Goal: Information Seeking & Learning: Learn about a topic

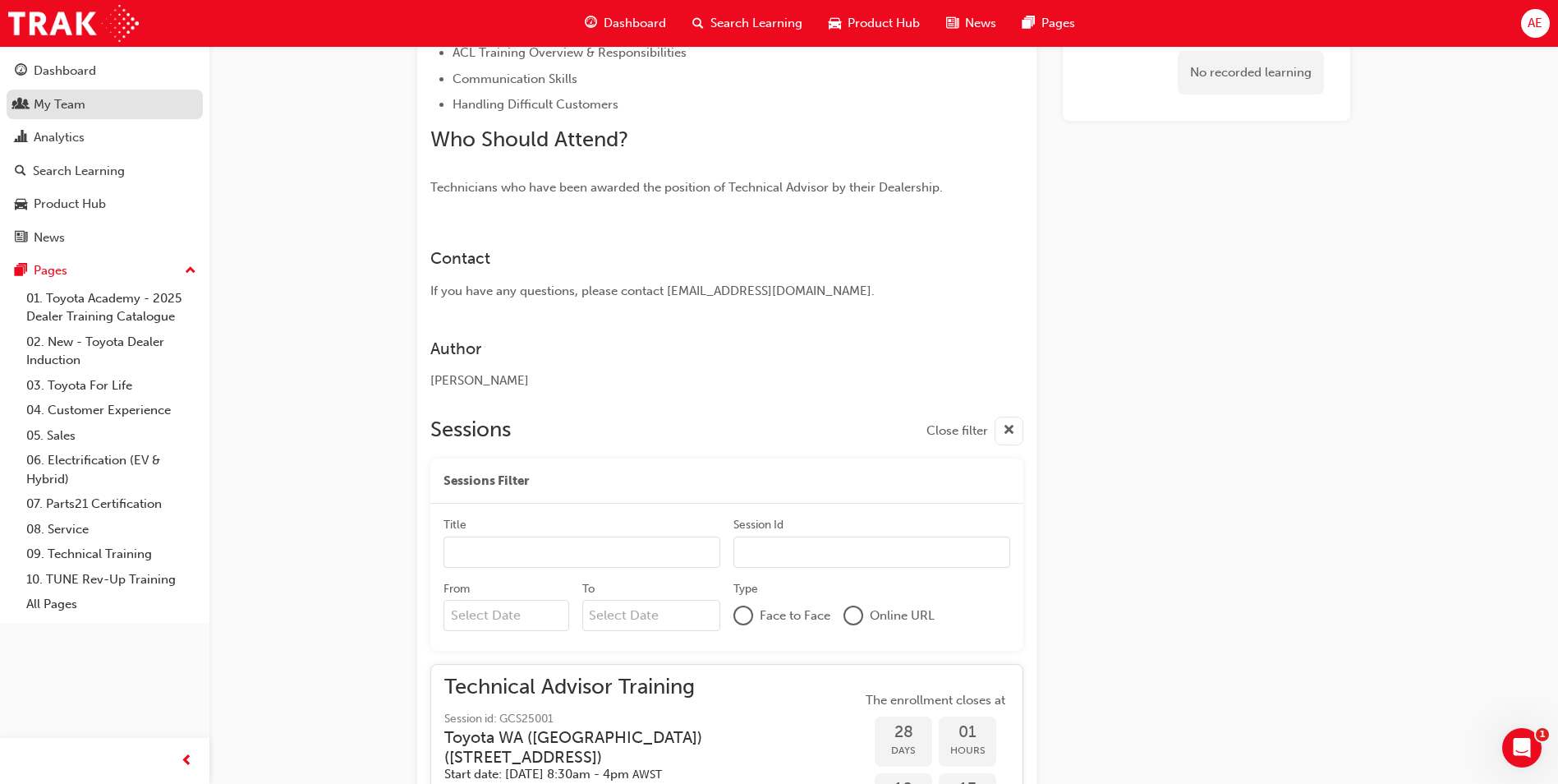
scroll to position [727, 0]
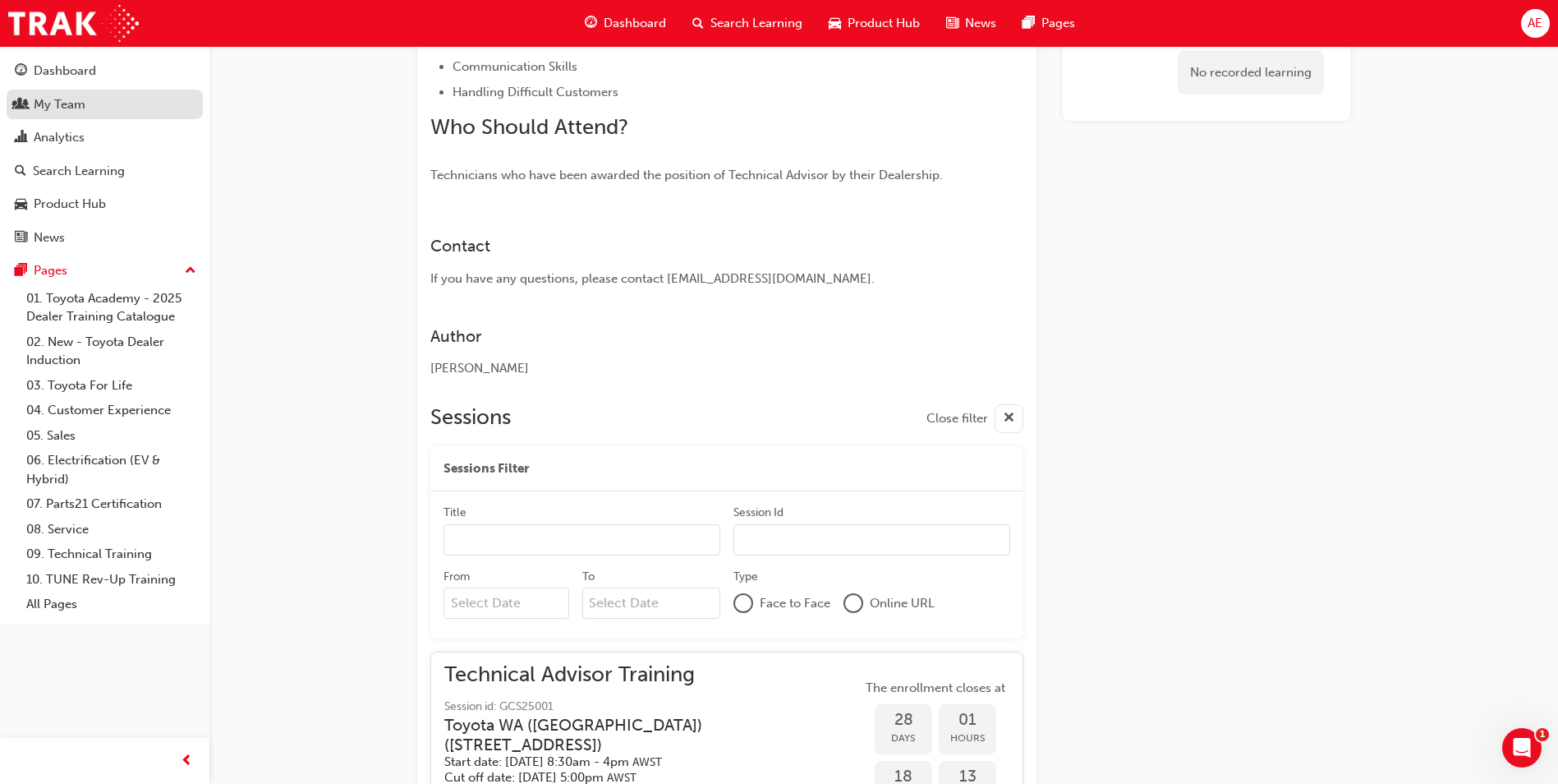
click at [117, 95] on div "My Team" at bounding box center [105, 105] width 180 height 21
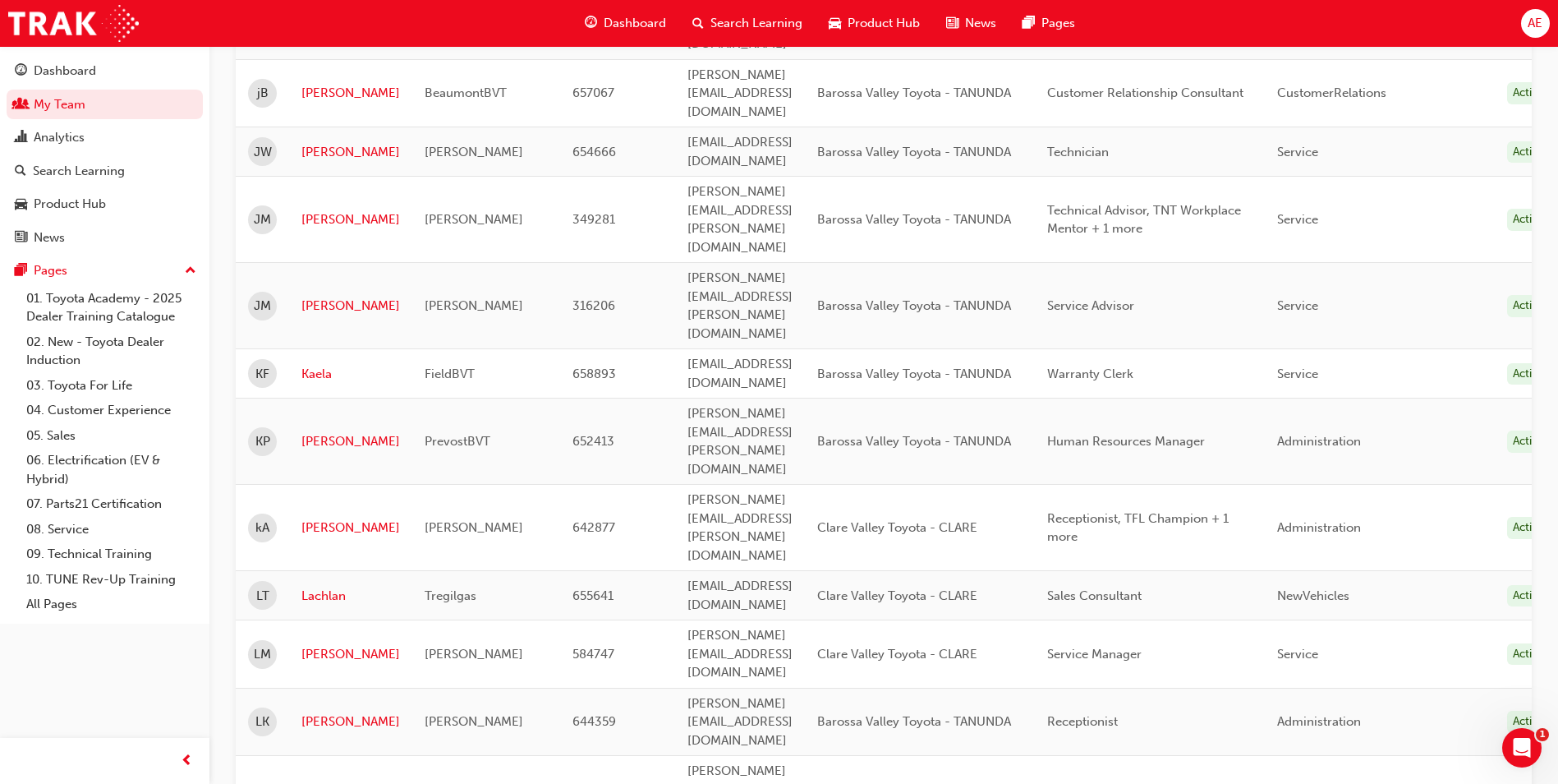
scroll to position [1643, 0]
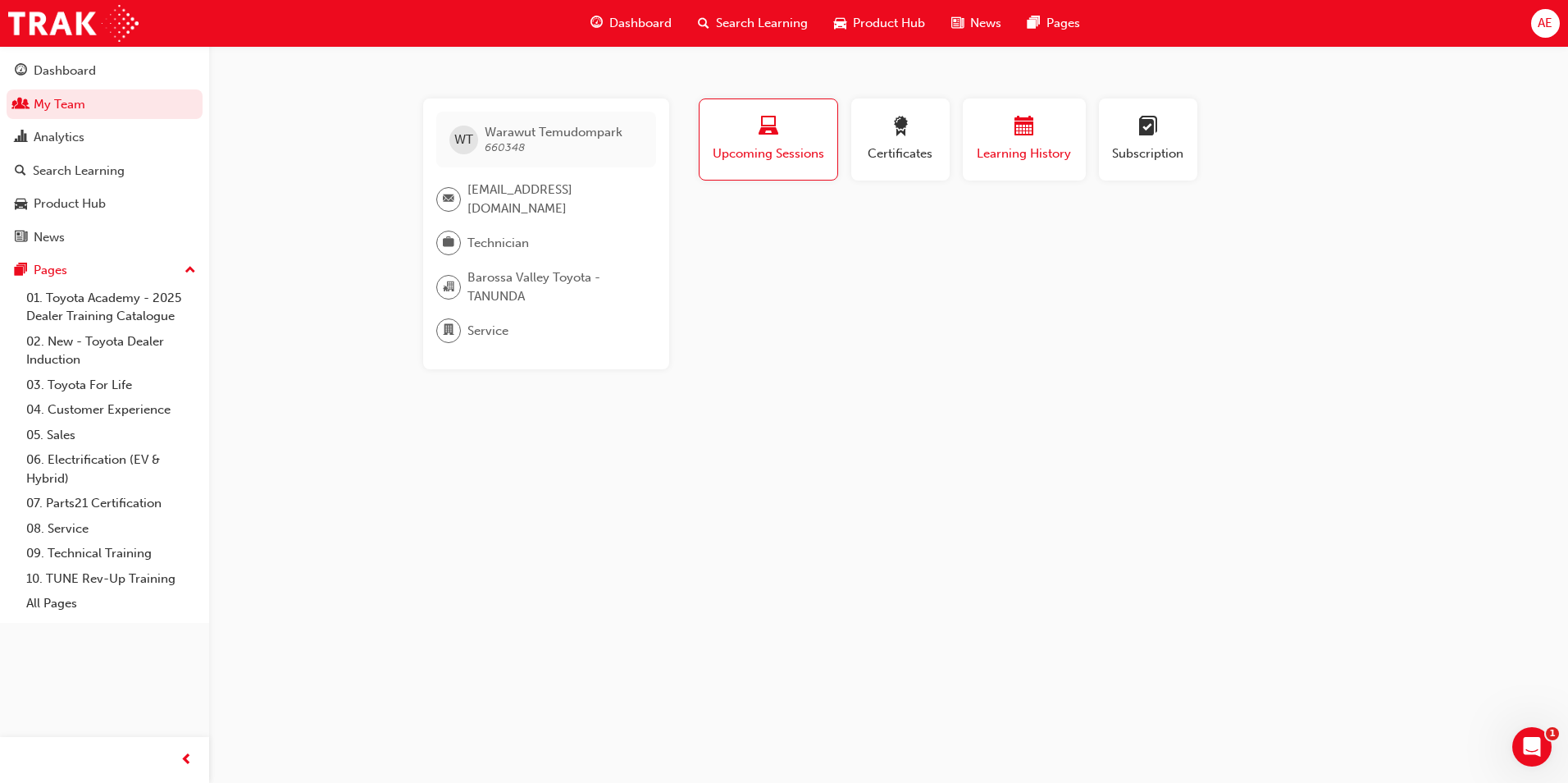
click at [984, 150] on span "Learning History" at bounding box center [1024, 154] width 98 height 19
click at [900, 150] on span "Certificates" at bounding box center [900, 154] width 74 height 19
click at [794, 147] on span "Upcoming Sessions" at bounding box center [768, 154] width 115 height 19
click at [908, 146] on span "Certificates" at bounding box center [900, 154] width 74 height 19
click at [805, 136] on div "button" at bounding box center [768, 129] width 115 height 25
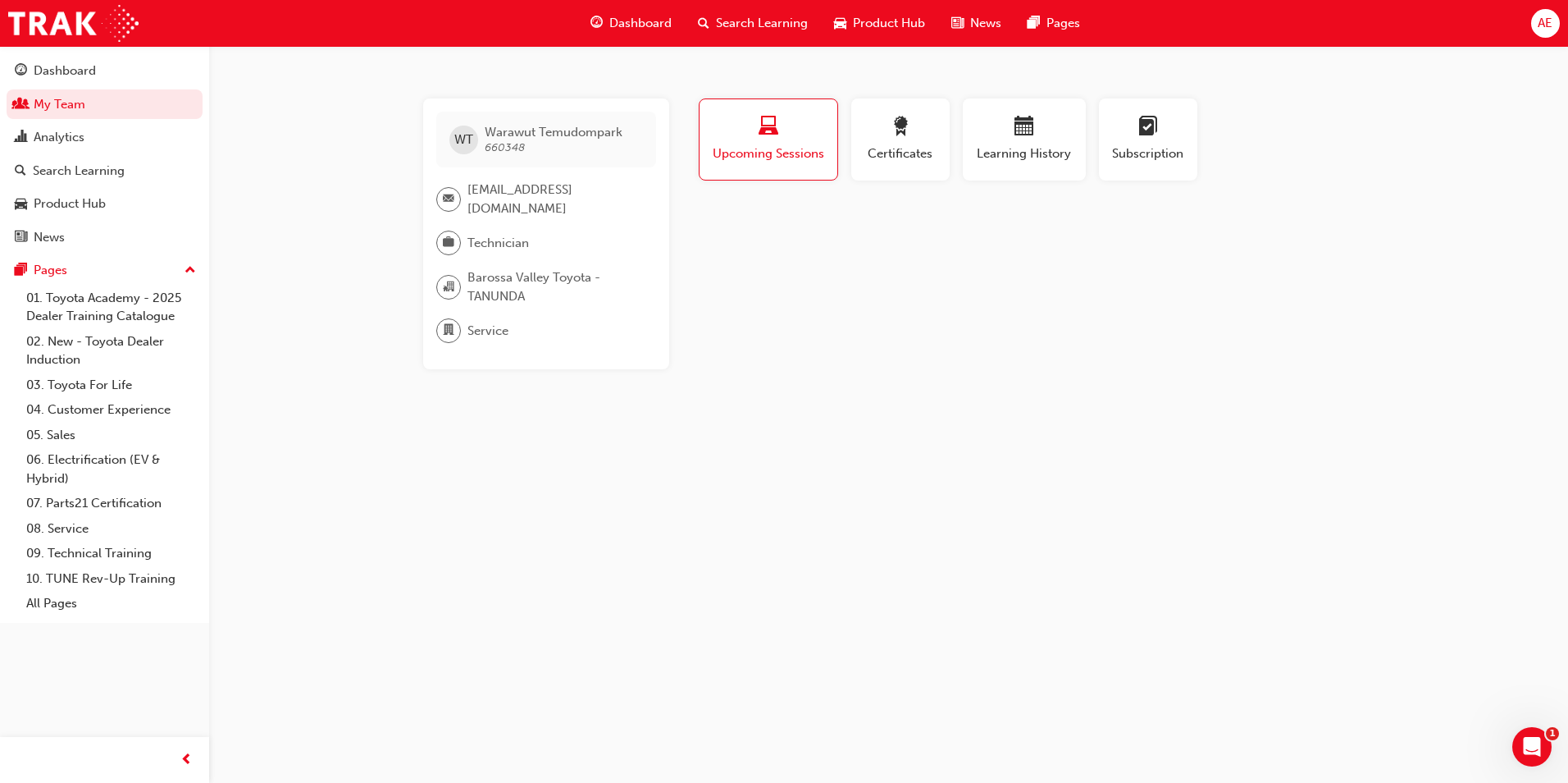
click at [509, 138] on span "Warawut Temudompark" at bounding box center [554, 132] width 138 height 15
click at [72, 528] on link "08. Service" at bounding box center [111, 528] width 183 height 25
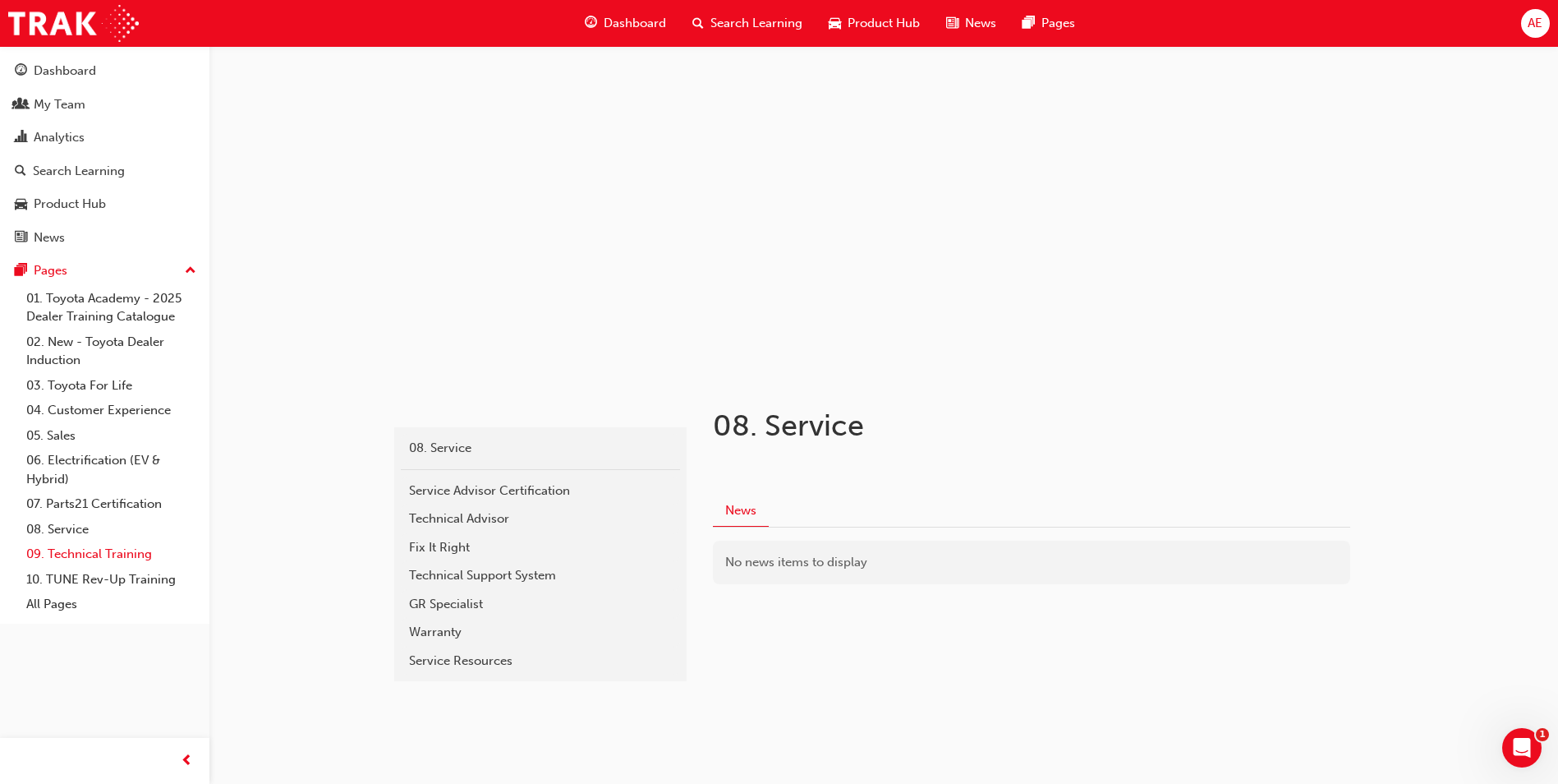
click at [76, 552] on link "09. Technical Training" at bounding box center [111, 555] width 183 height 25
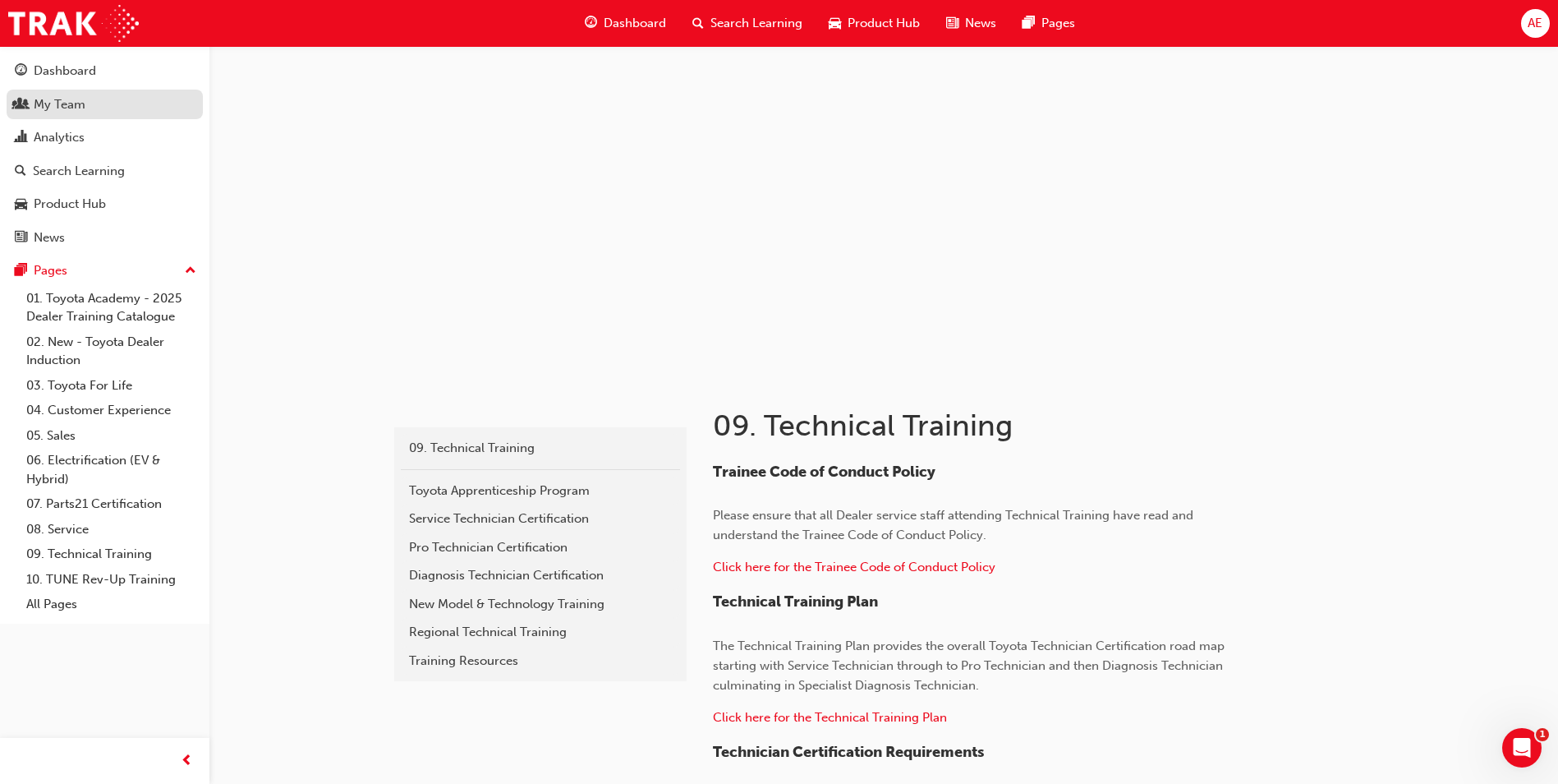
click at [69, 106] on div "My Team" at bounding box center [59, 105] width 52 height 19
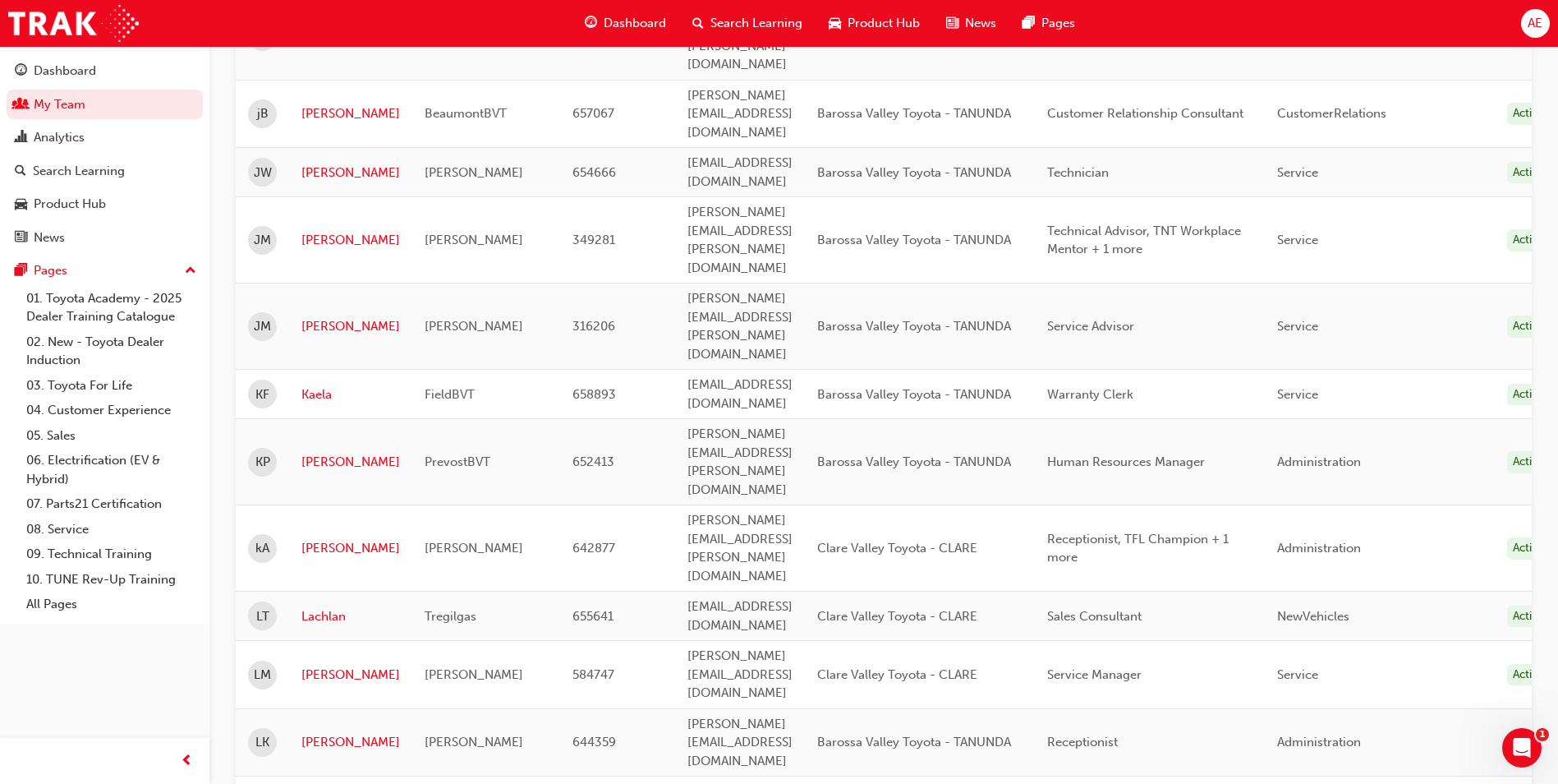
scroll to position [1718, 0]
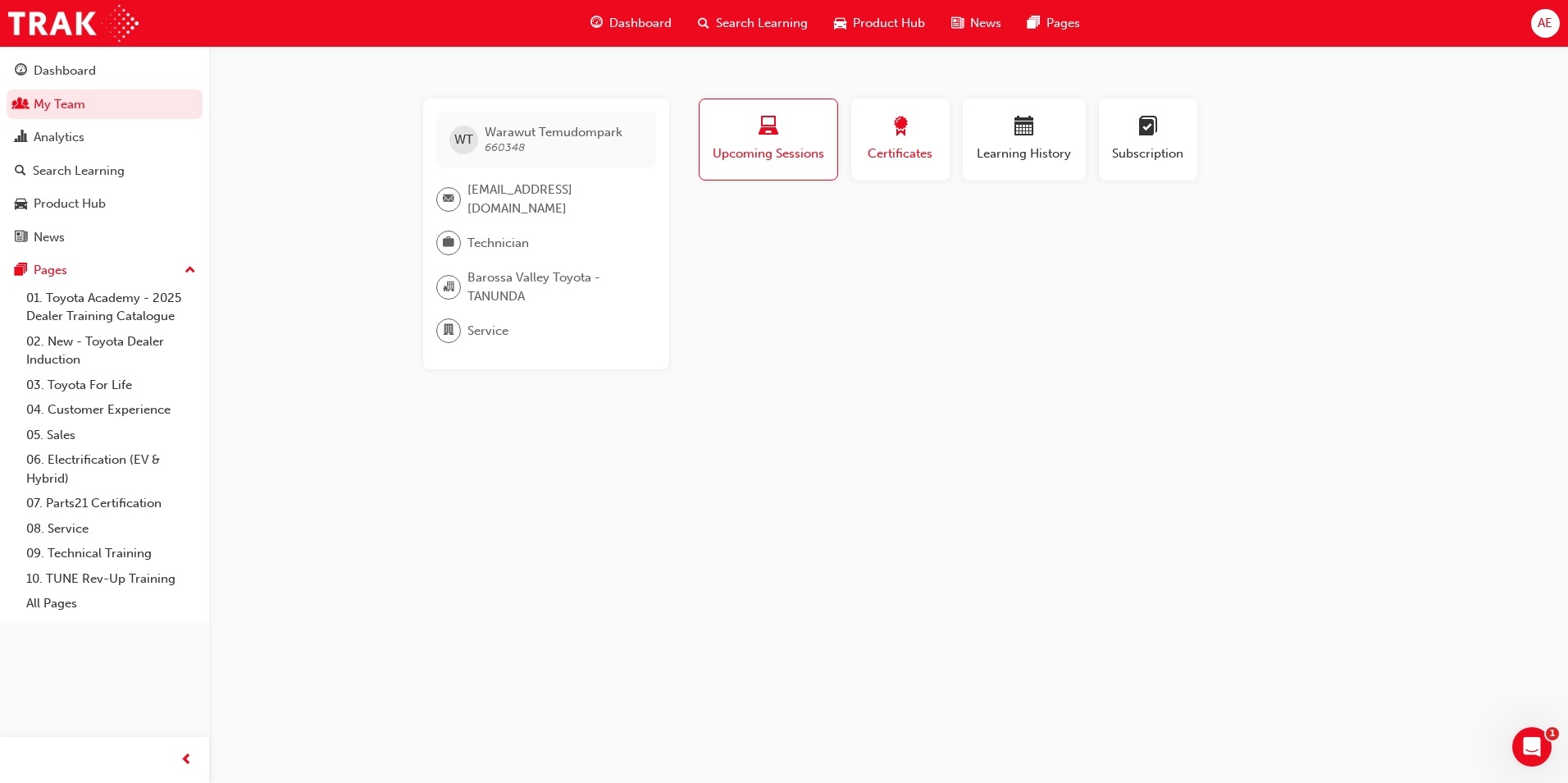
click at [923, 146] on span "Certificates" at bounding box center [900, 154] width 74 height 19
click at [1013, 140] on div "button" at bounding box center [1024, 129] width 98 height 25
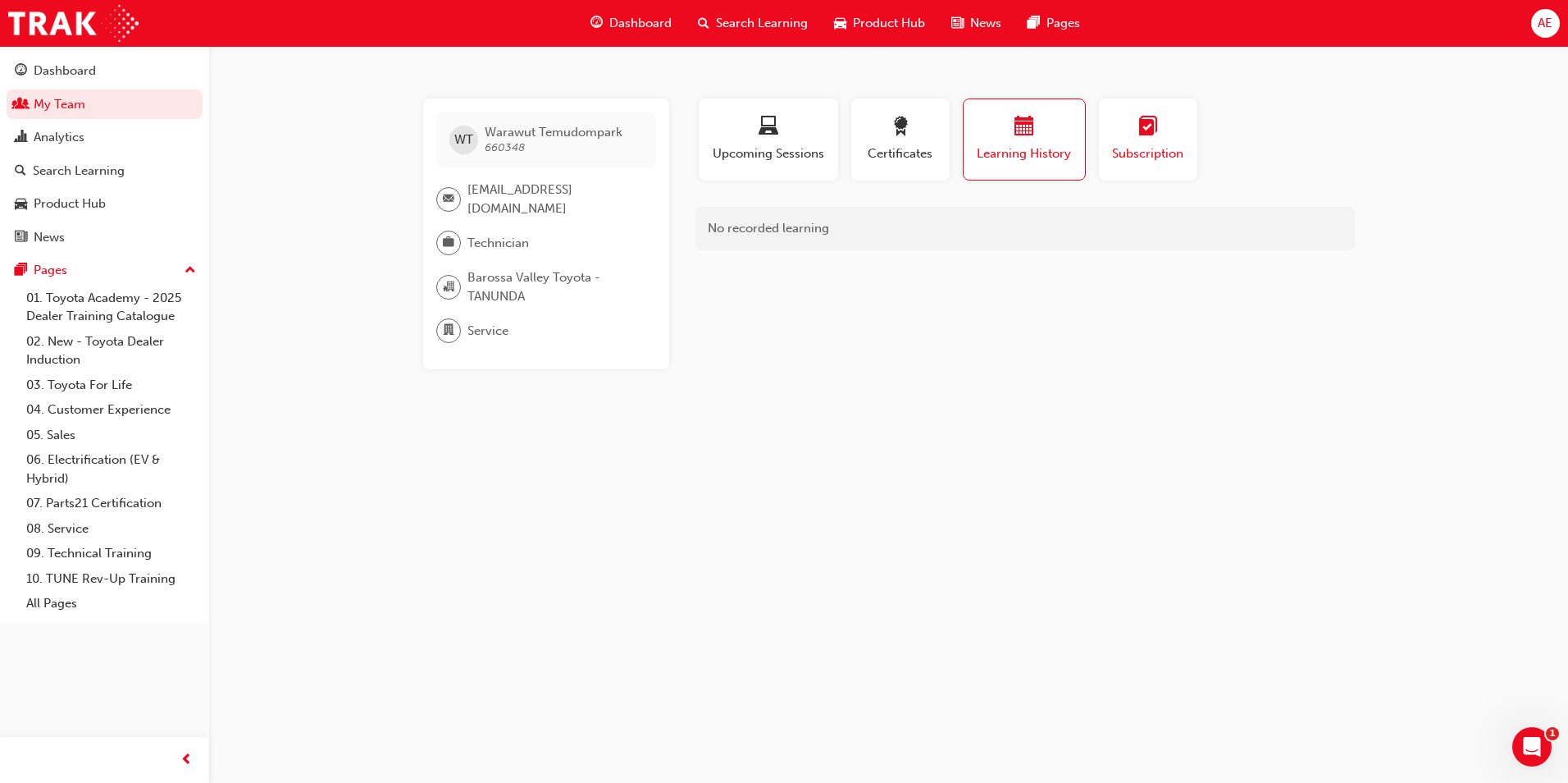
click at [1154, 146] on span "Subscription" at bounding box center [1147, 154] width 74 height 19
click at [805, 149] on span "Upcoming Sessions" at bounding box center [768, 154] width 115 height 19
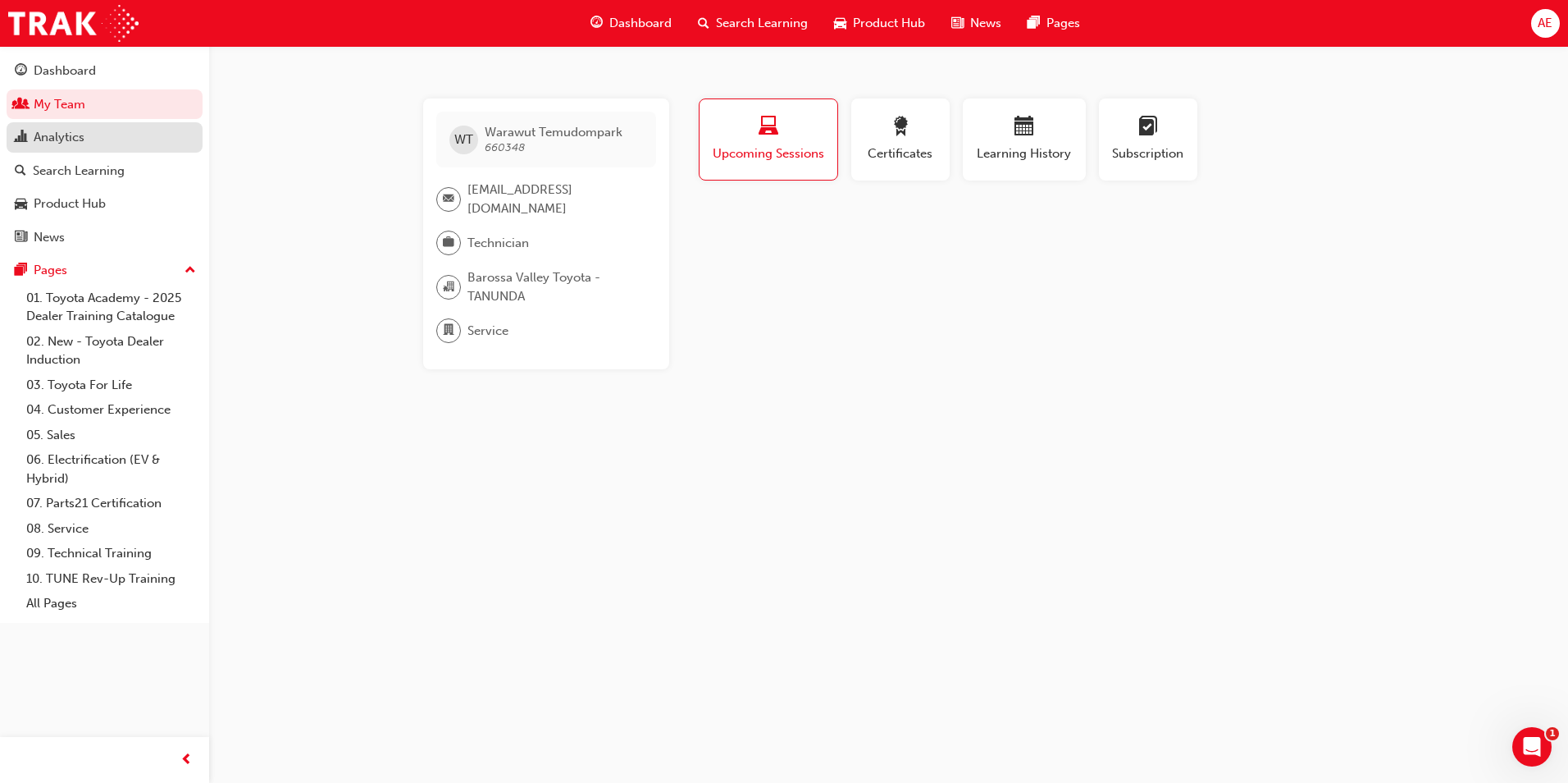
click at [80, 136] on div "Analytics" at bounding box center [59, 137] width 51 height 19
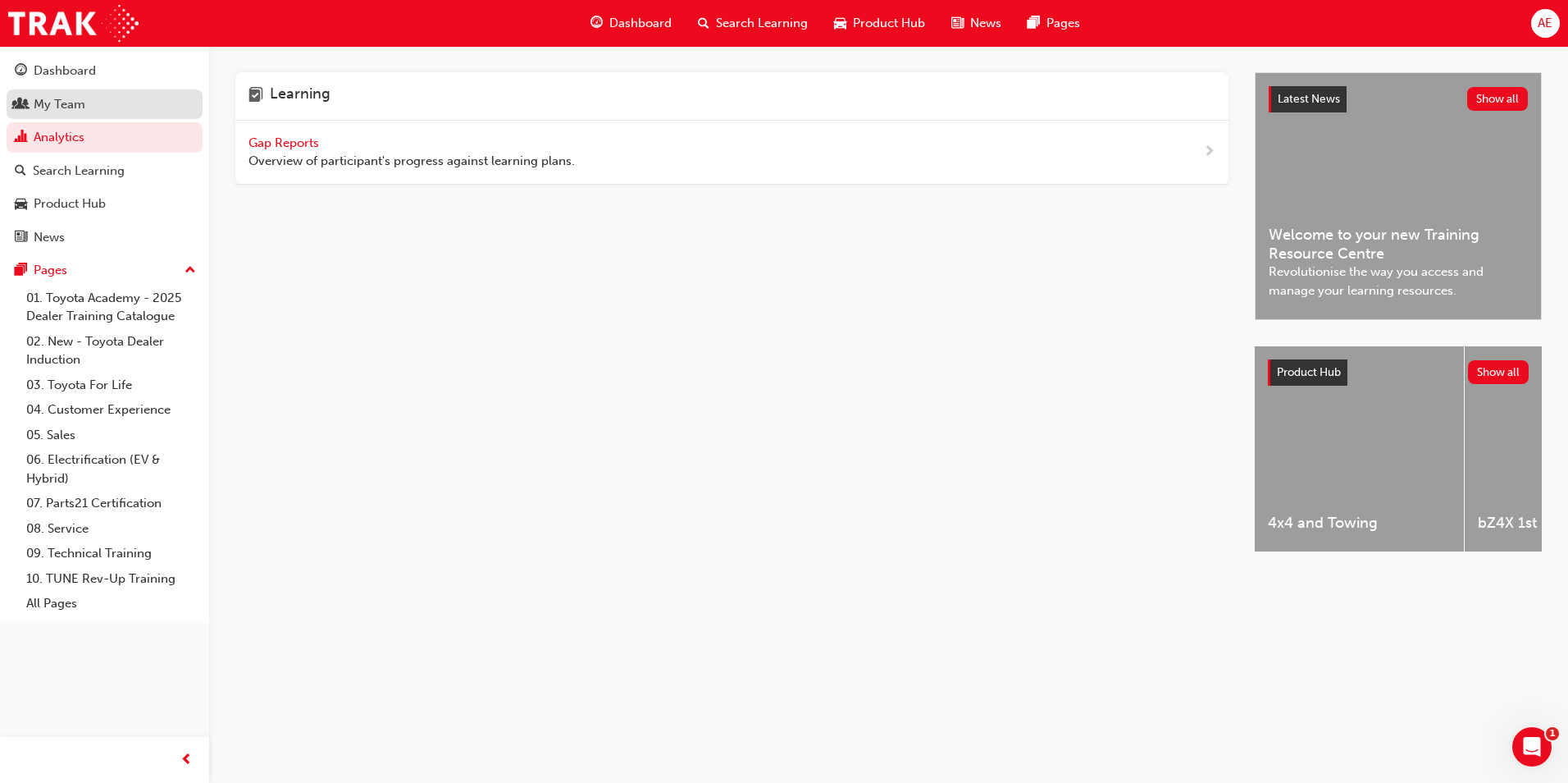
click at [83, 104] on div "My Team" at bounding box center [59, 105] width 52 height 19
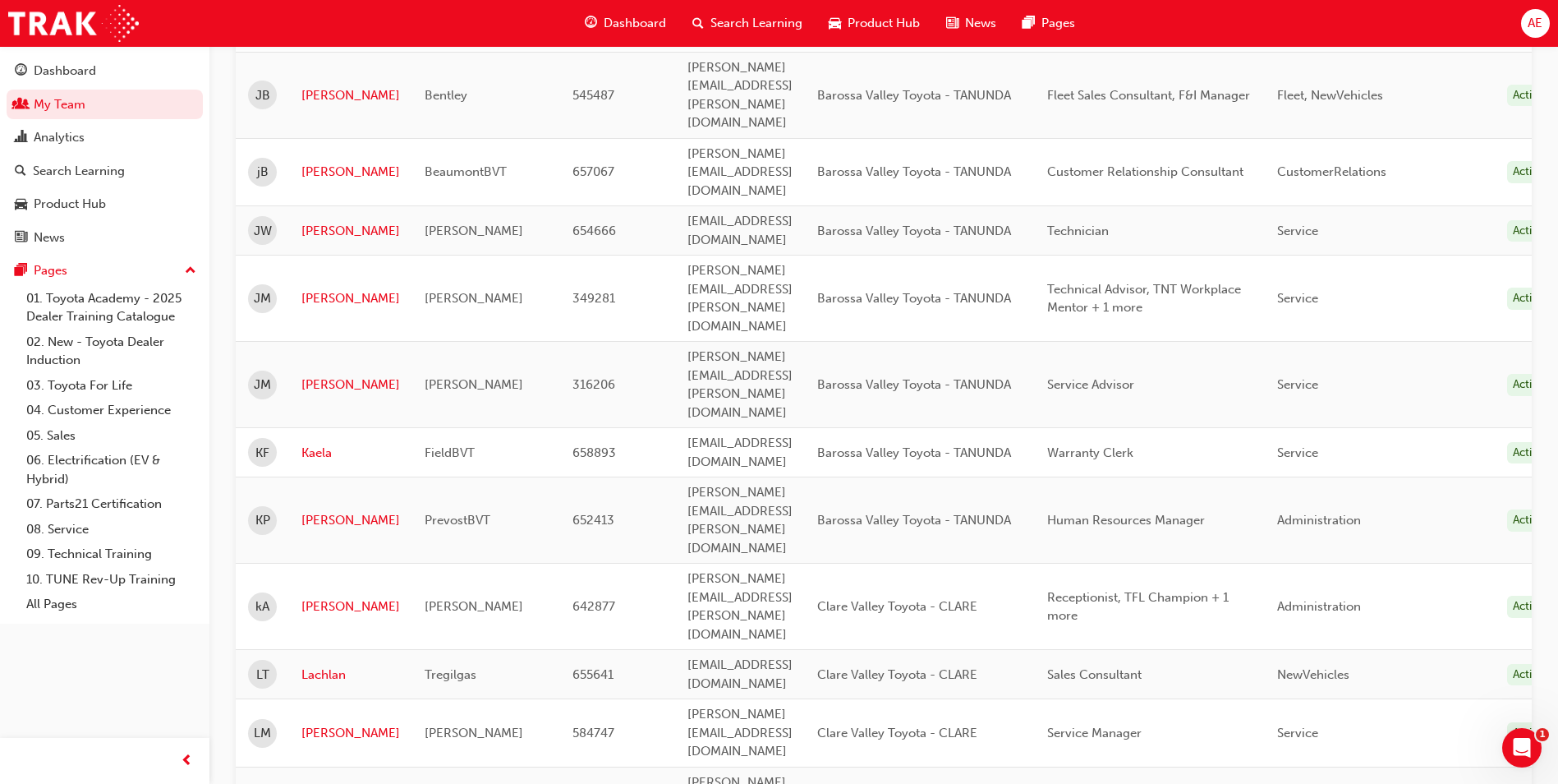
scroll to position [1561, 0]
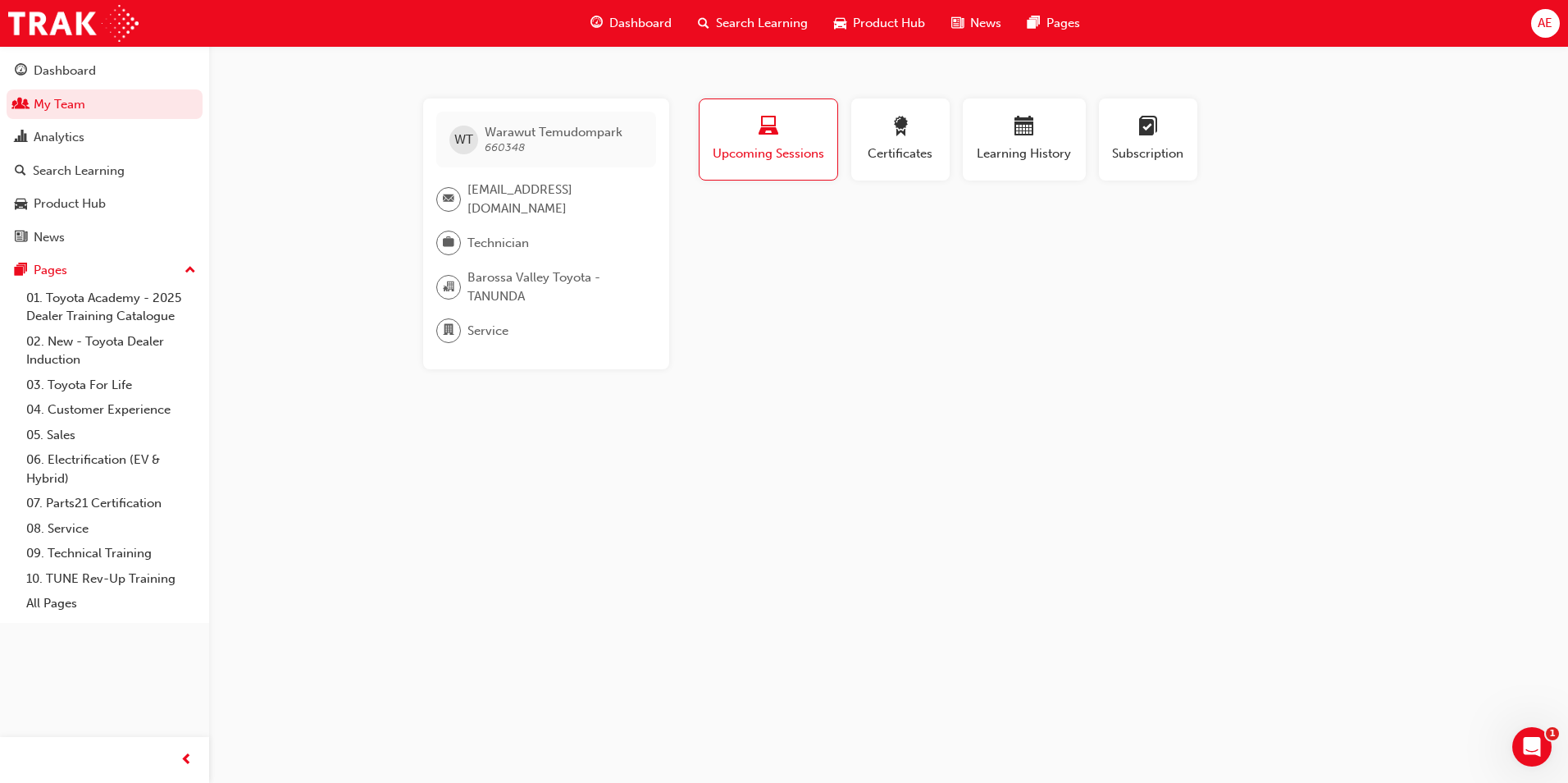
click at [790, 148] on span "Upcoming Sessions" at bounding box center [768, 154] width 113 height 19
click at [881, 141] on div "Certificates" at bounding box center [900, 139] width 74 height 46
click at [988, 146] on span "Learning History" at bounding box center [1024, 154] width 98 height 19
click at [718, 19] on span "Search Learning" at bounding box center [762, 23] width 92 height 19
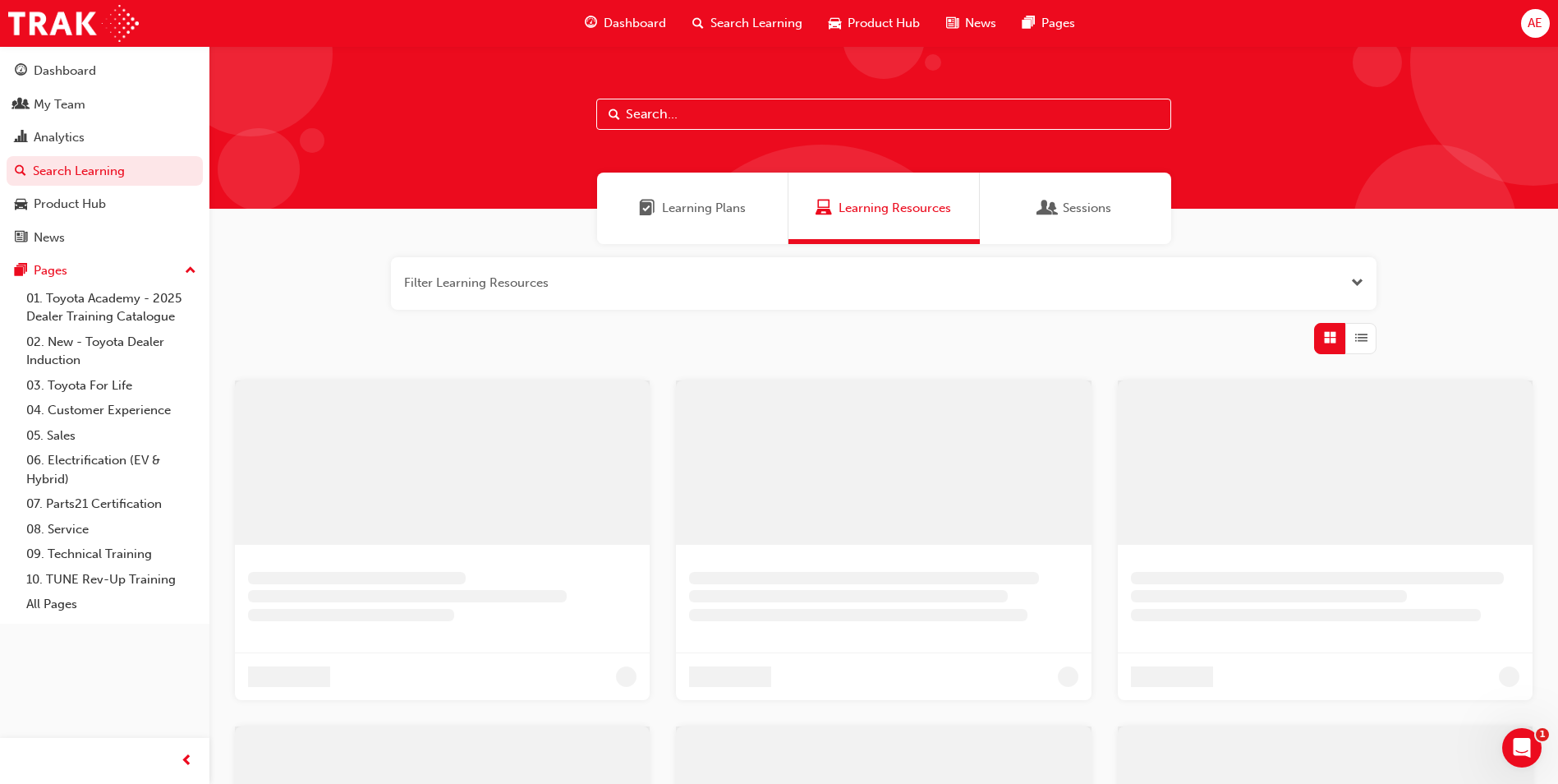
click at [740, 110] on input "text" at bounding box center [884, 114] width 575 height 31
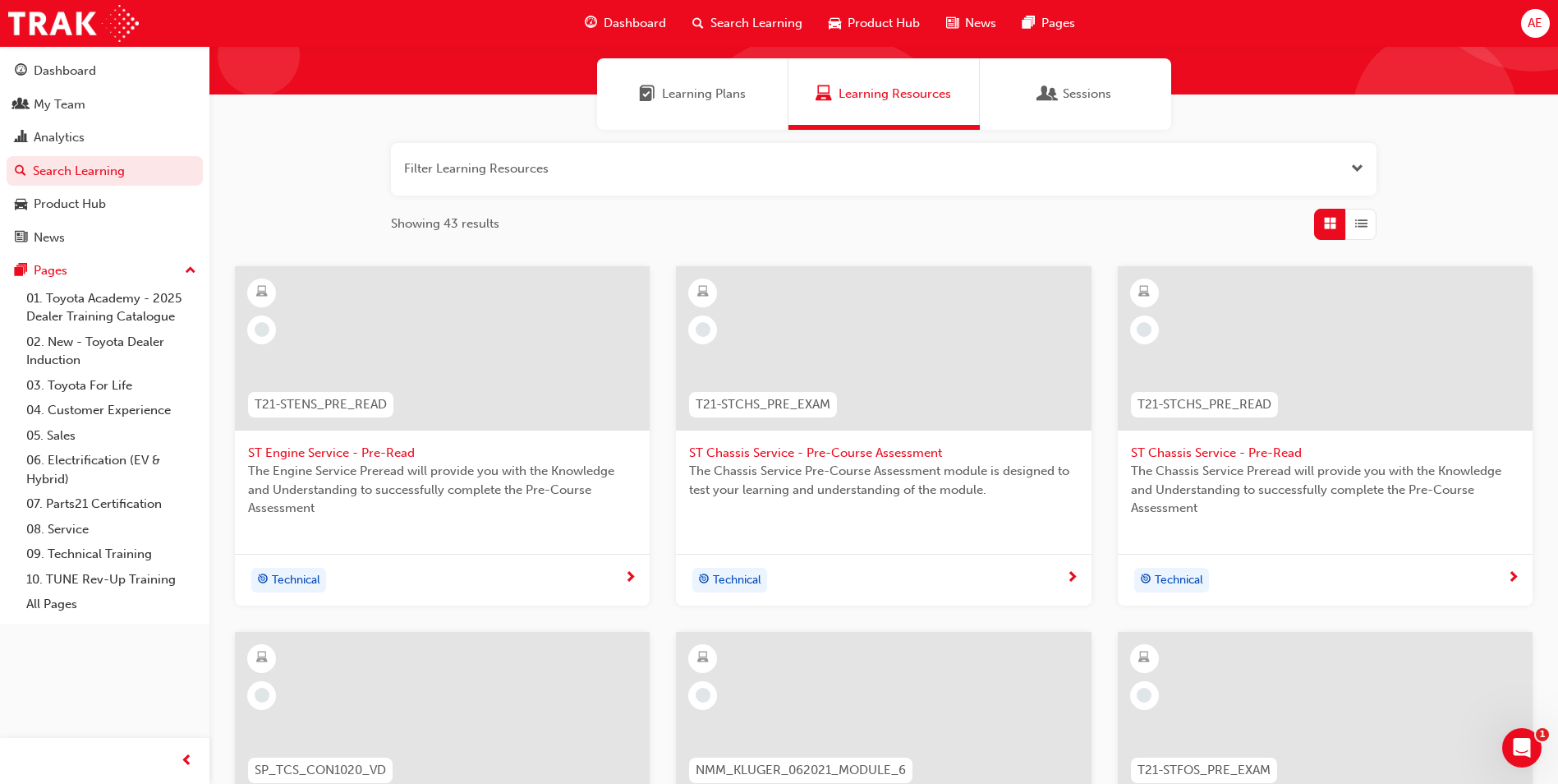
scroll to position [82, 0]
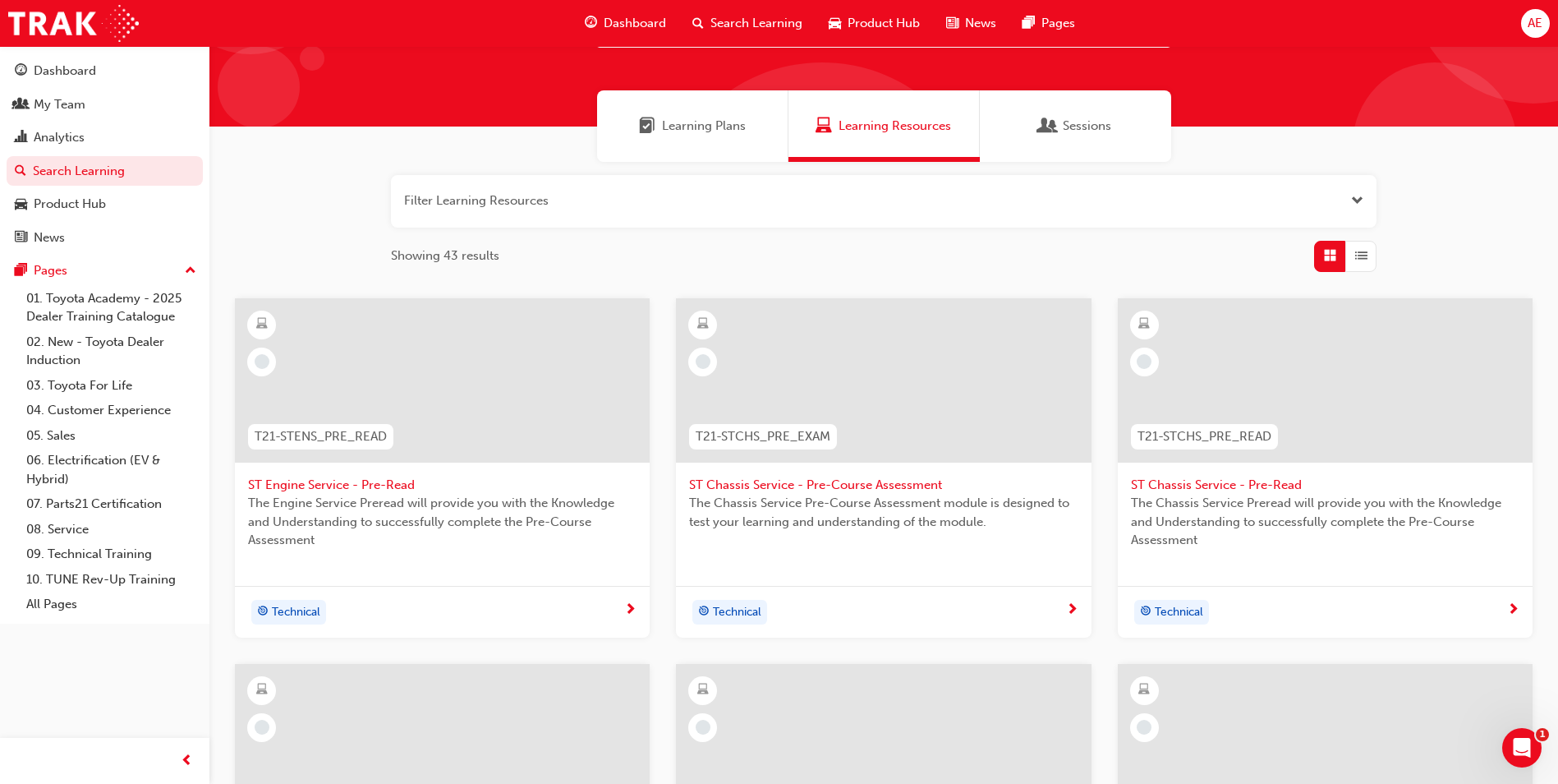
type input "service"
click at [654, 123] on span "Learning Plans" at bounding box center [647, 126] width 16 height 19
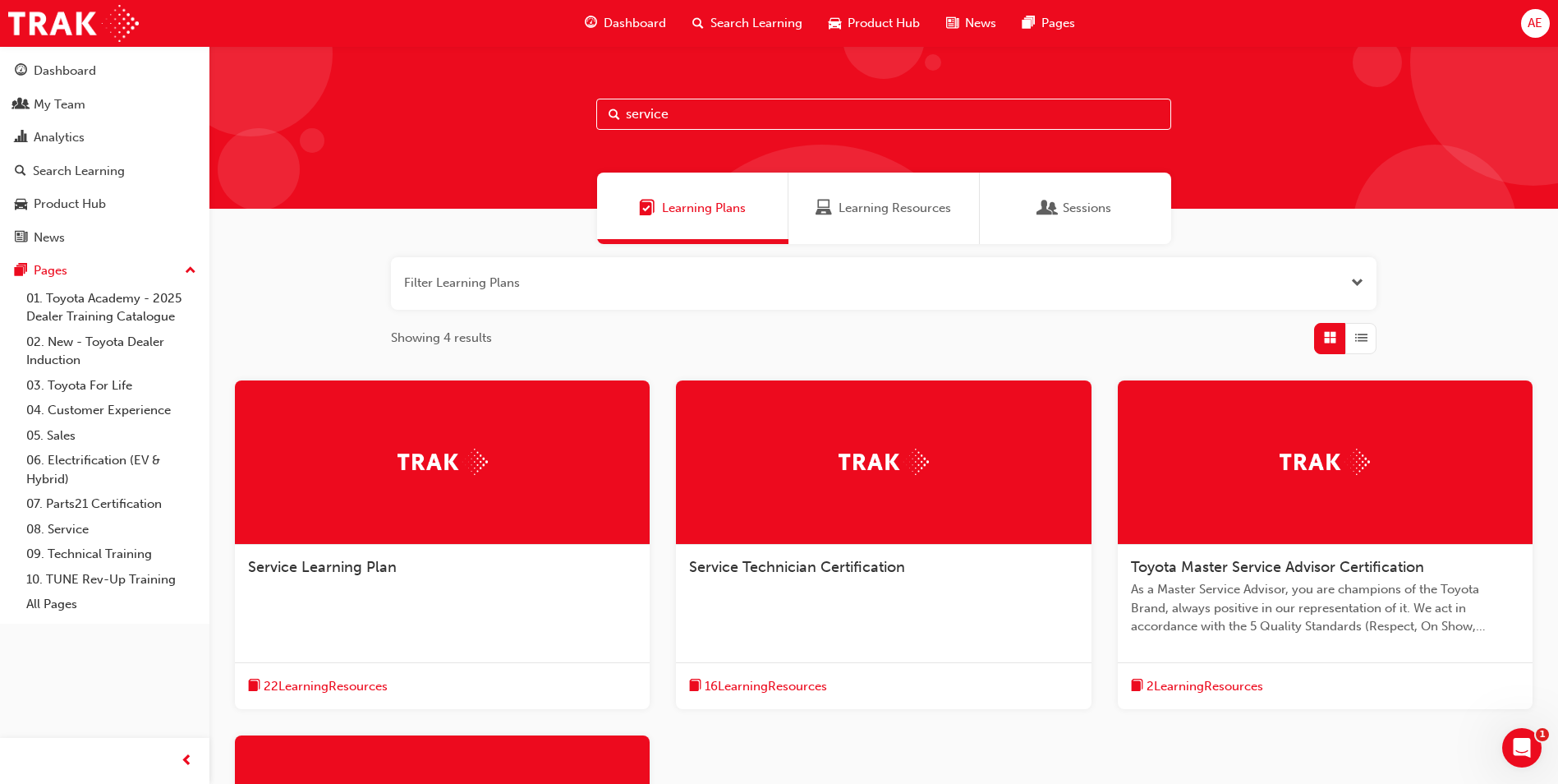
click at [1339, 276] on button "button" at bounding box center [883, 283] width 986 height 53
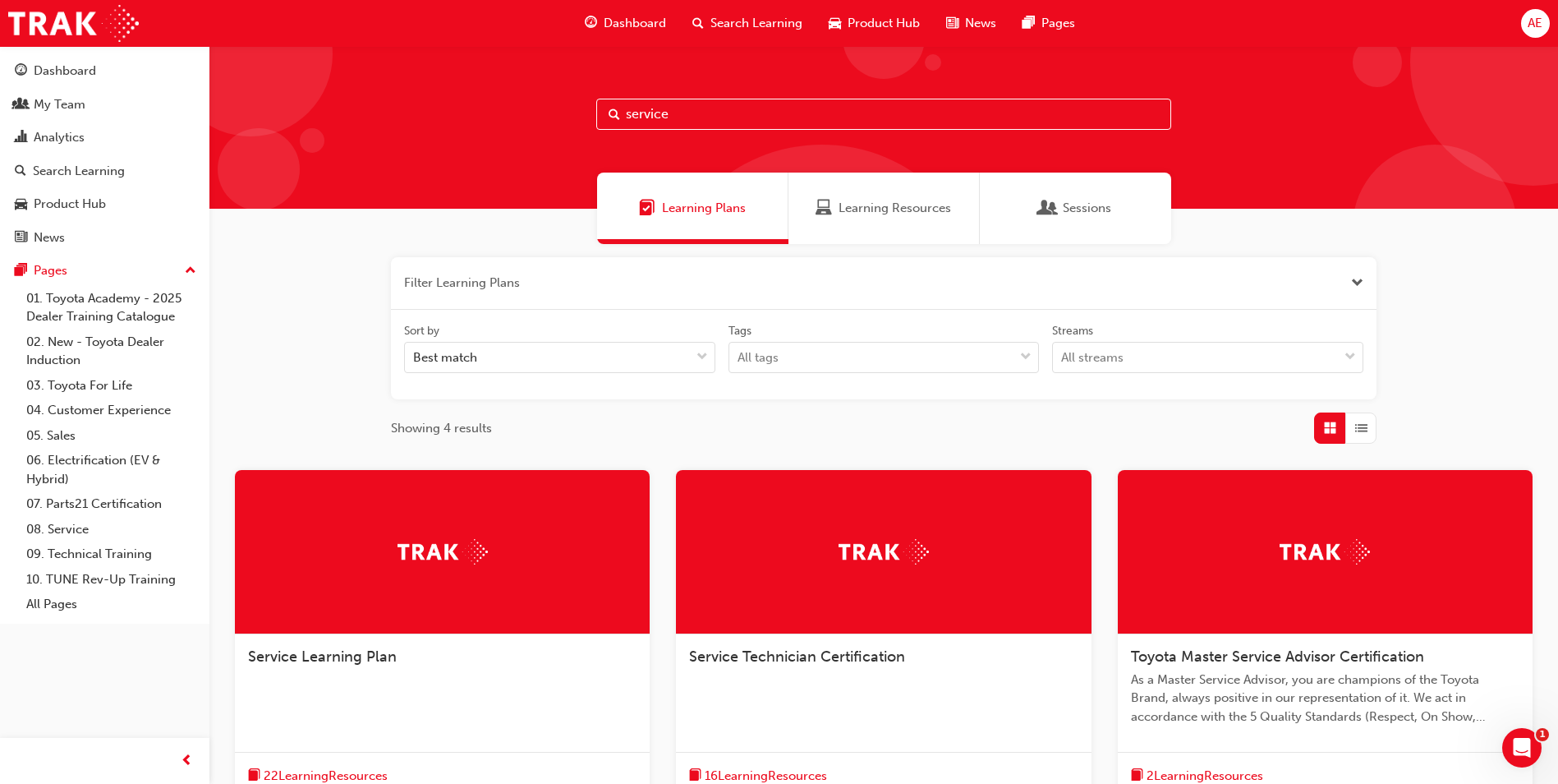
click at [1339, 276] on button "button" at bounding box center [883, 283] width 986 height 53
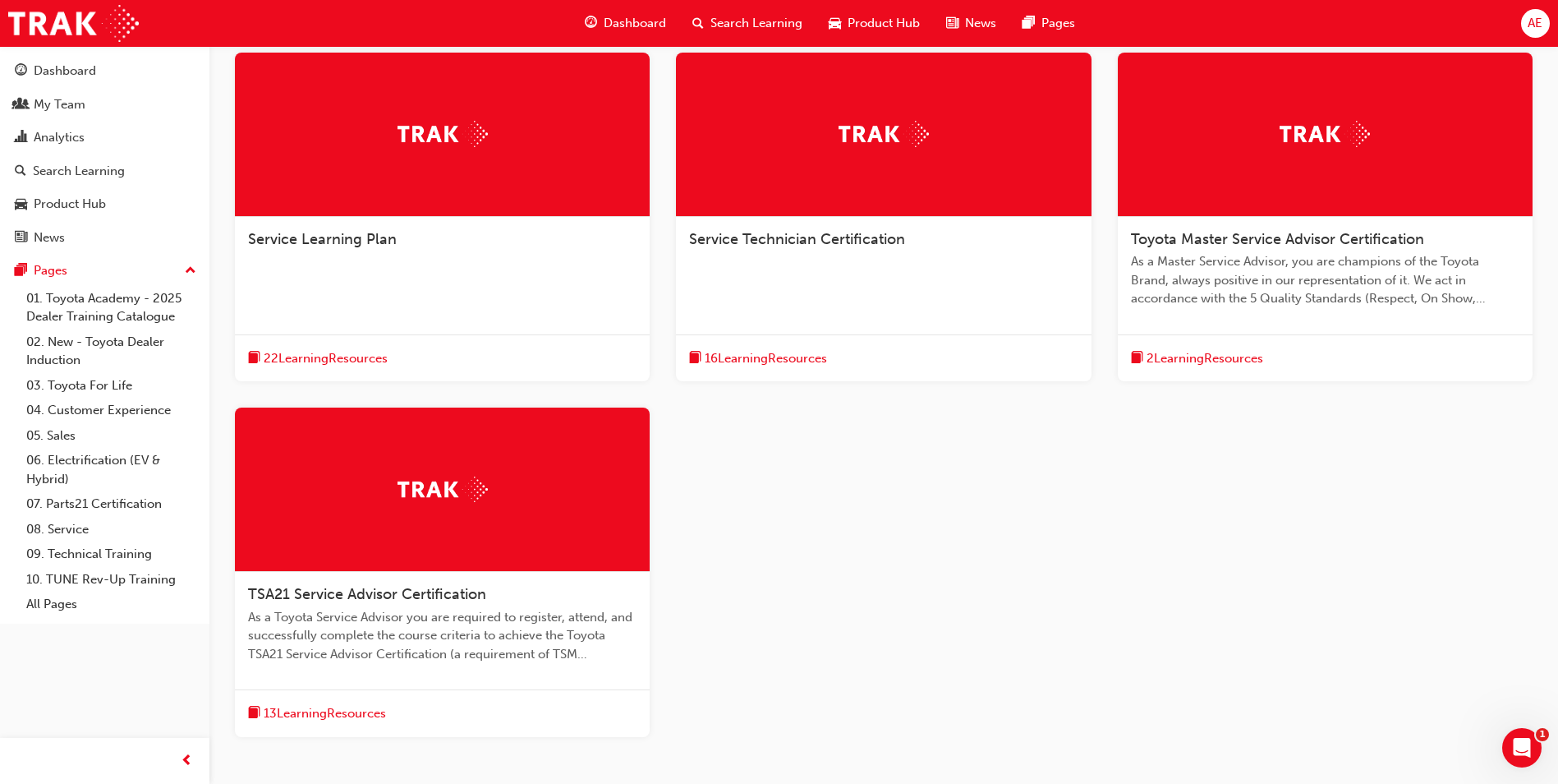
scroll to position [329, 0]
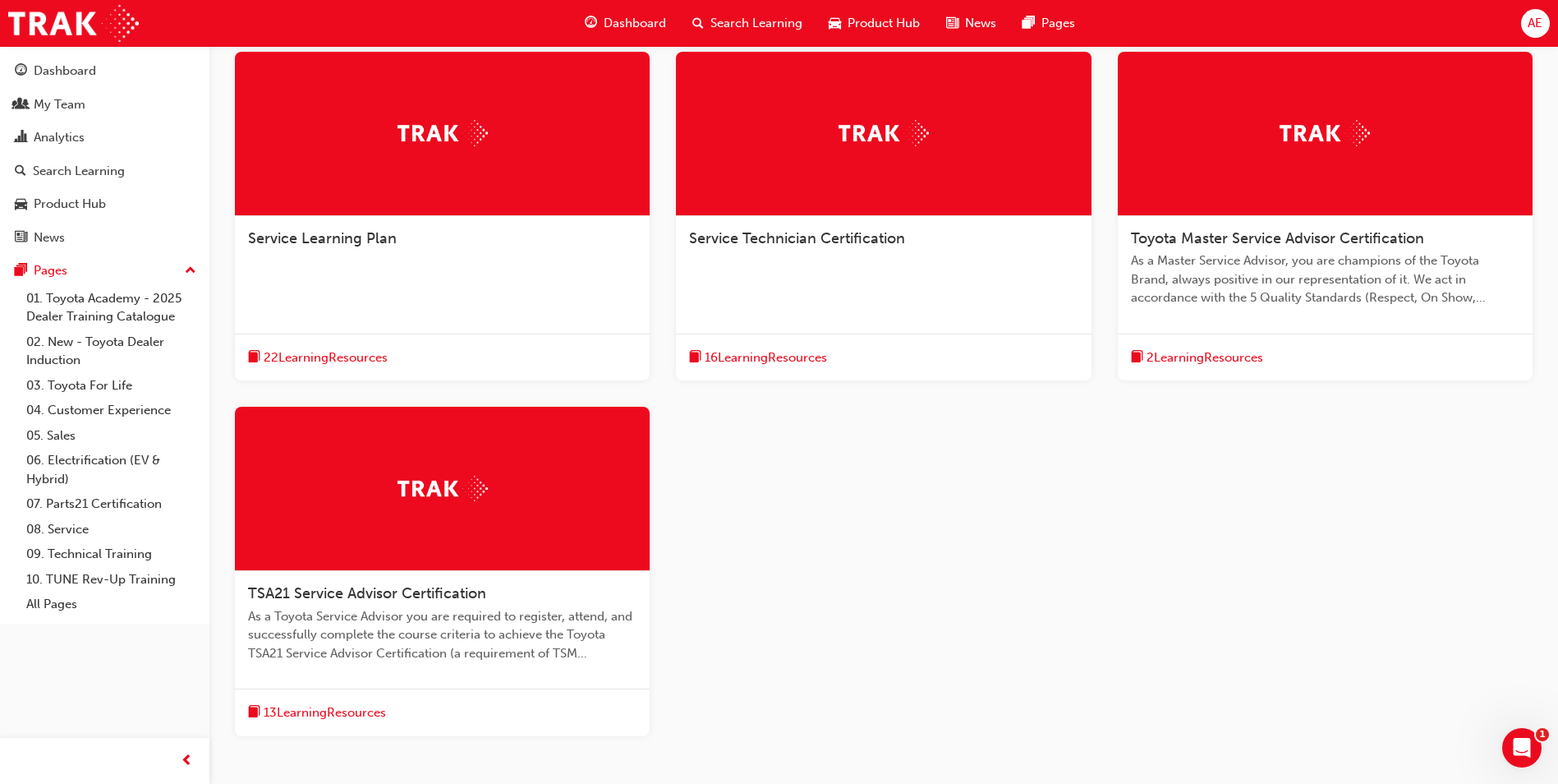
click at [364, 355] on span "22 Learning Resources" at bounding box center [326, 358] width 124 height 19
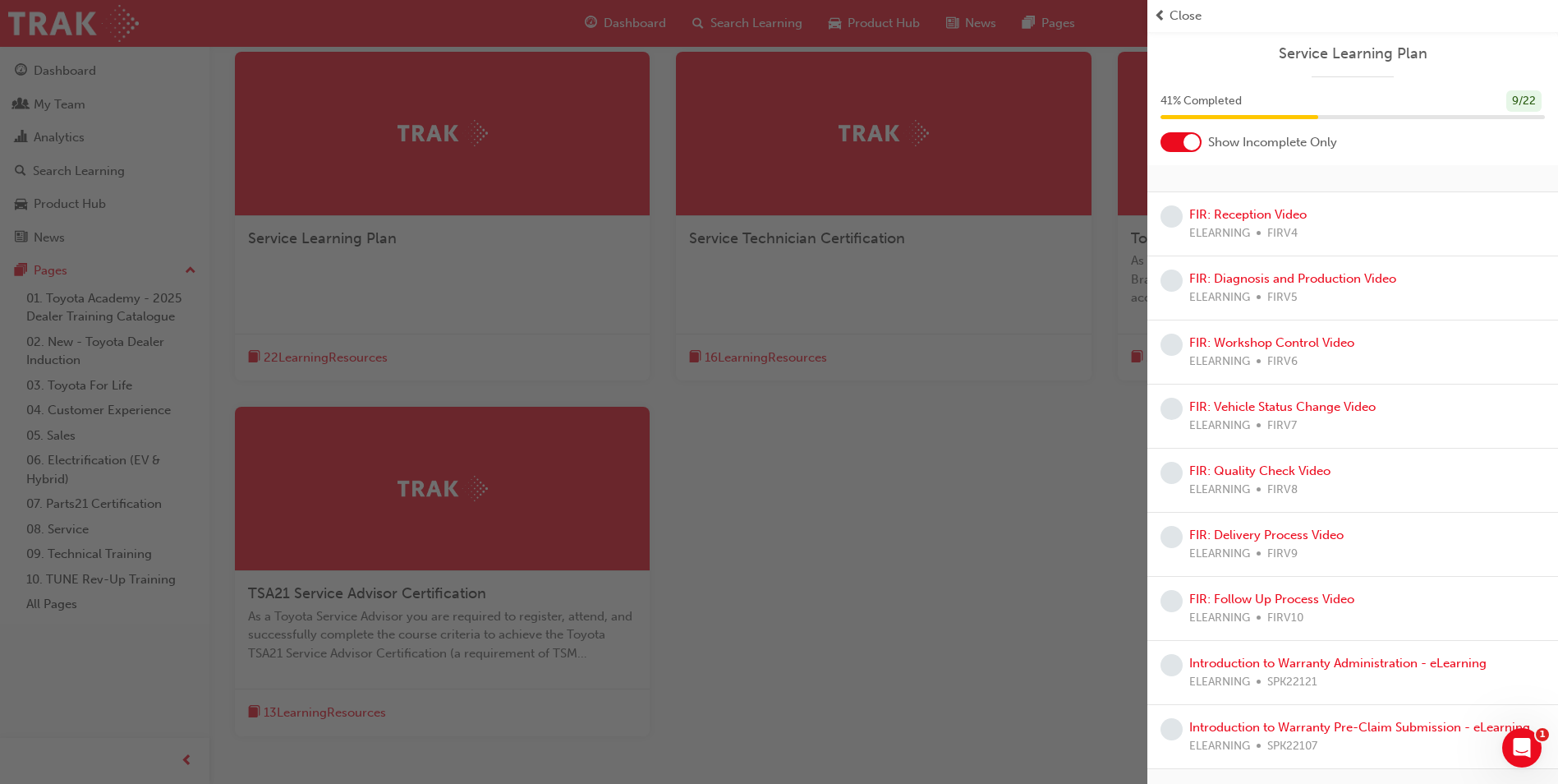
click at [1169, 18] on div "Close" at bounding box center [1353, 15] width 398 height 19
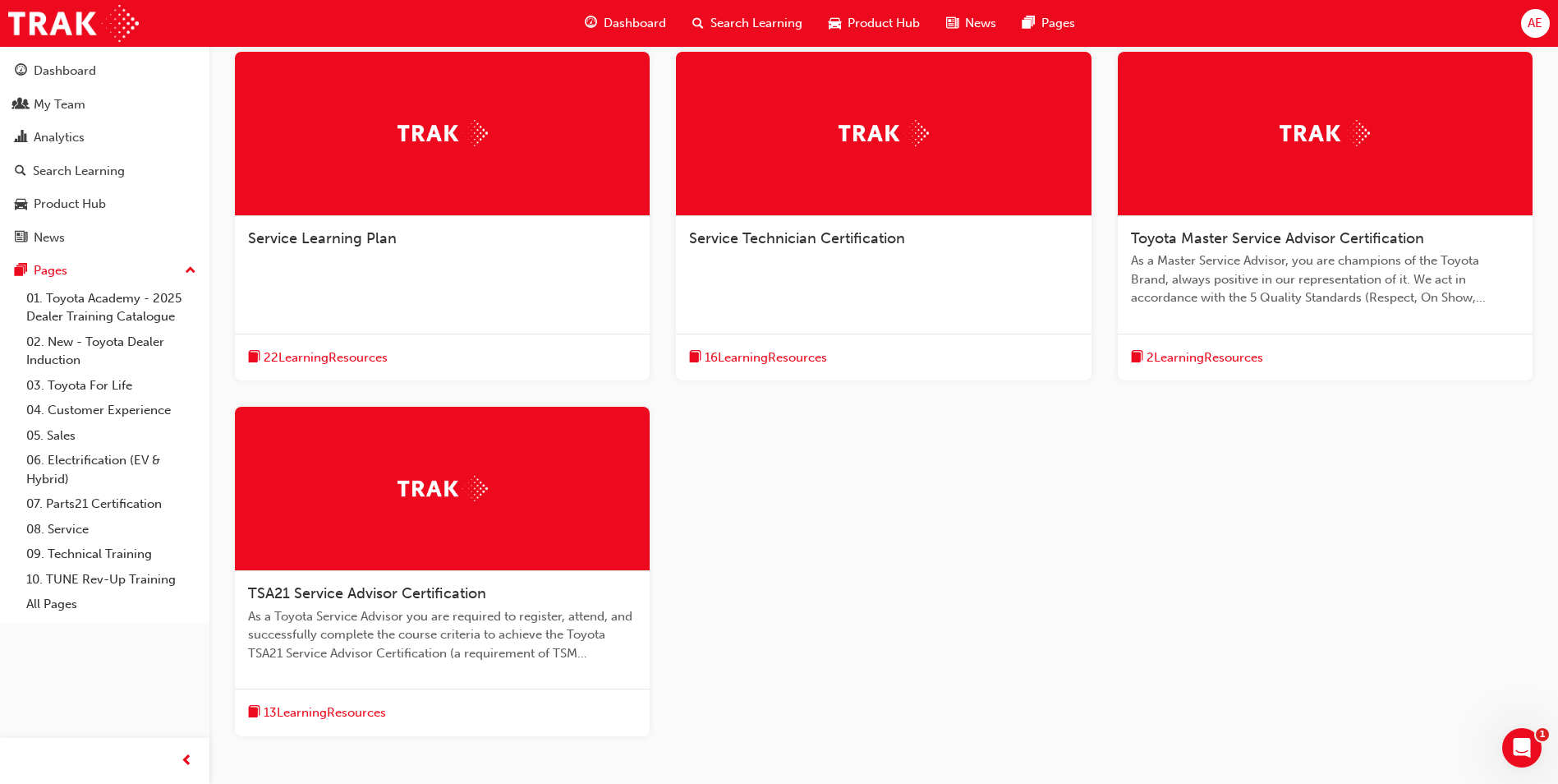
click at [744, 356] on span "16 Learning Resources" at bounding box center [766, 358] width 122 height 19
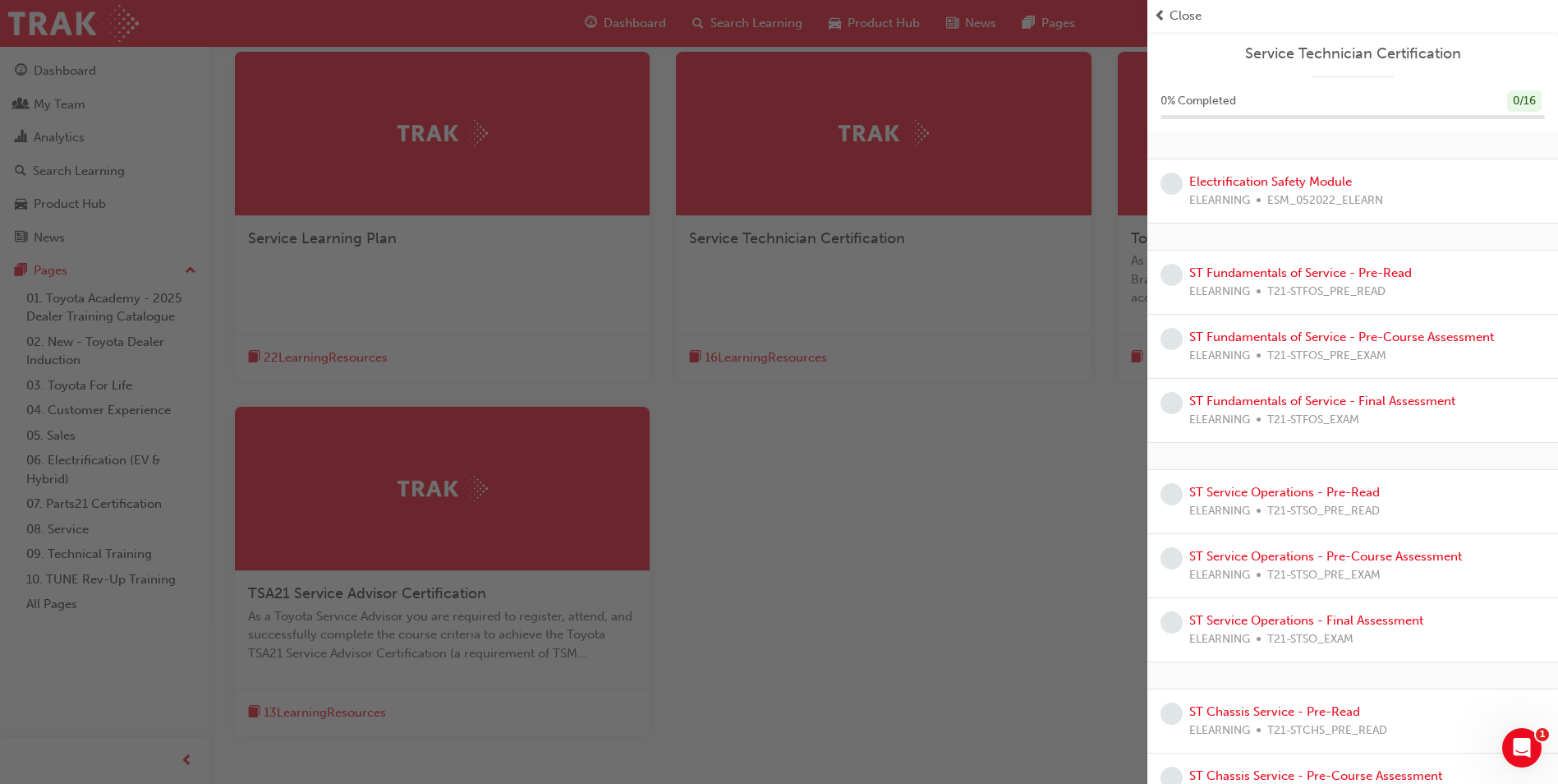
click at [1175, 13] on span "Close" at bounding box center [1186, 15] width 32 height 19
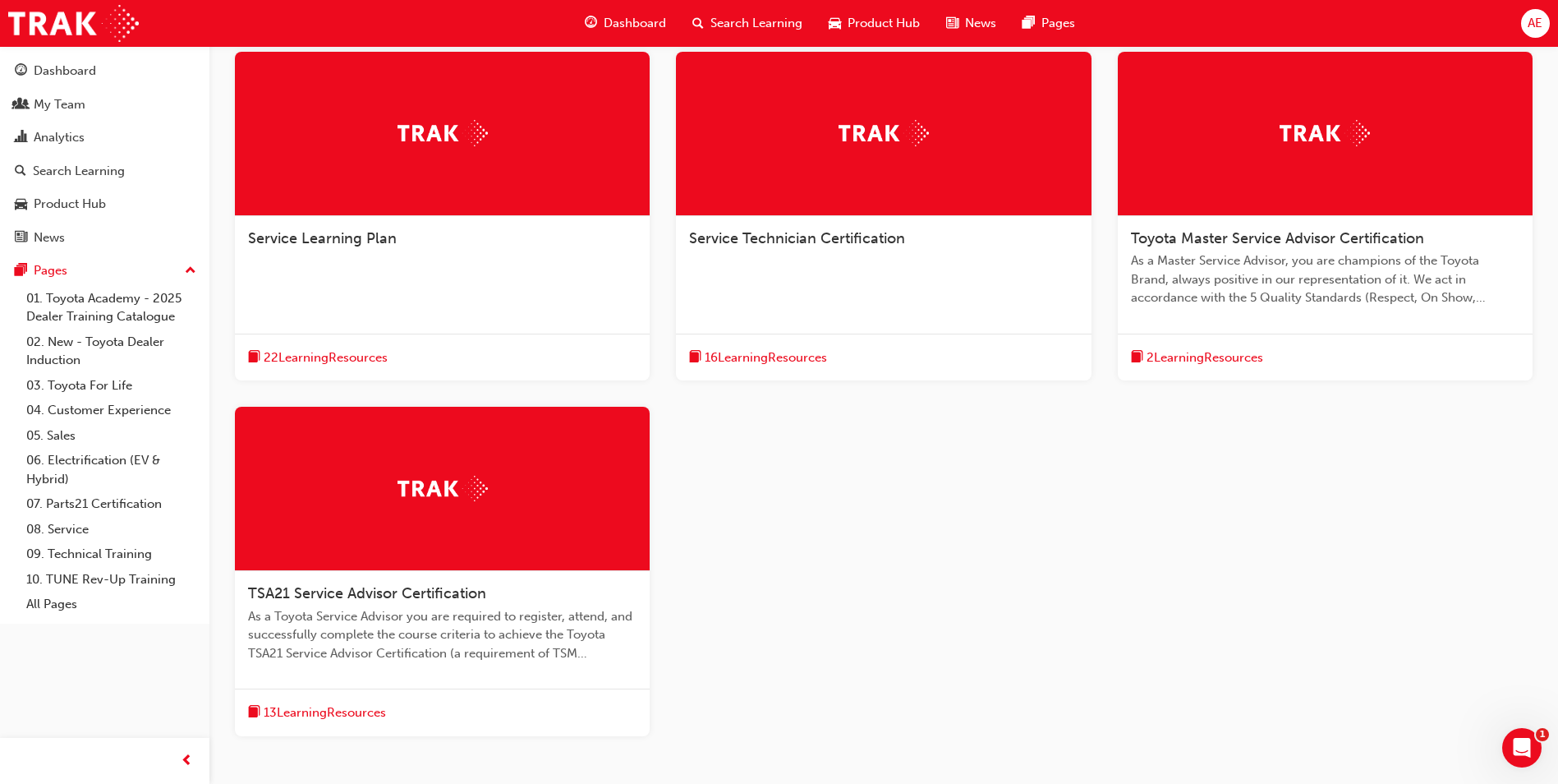
click at [784, 362] on span "16 Learning Resources" at bounding box center [766, 358] width 122 height 19
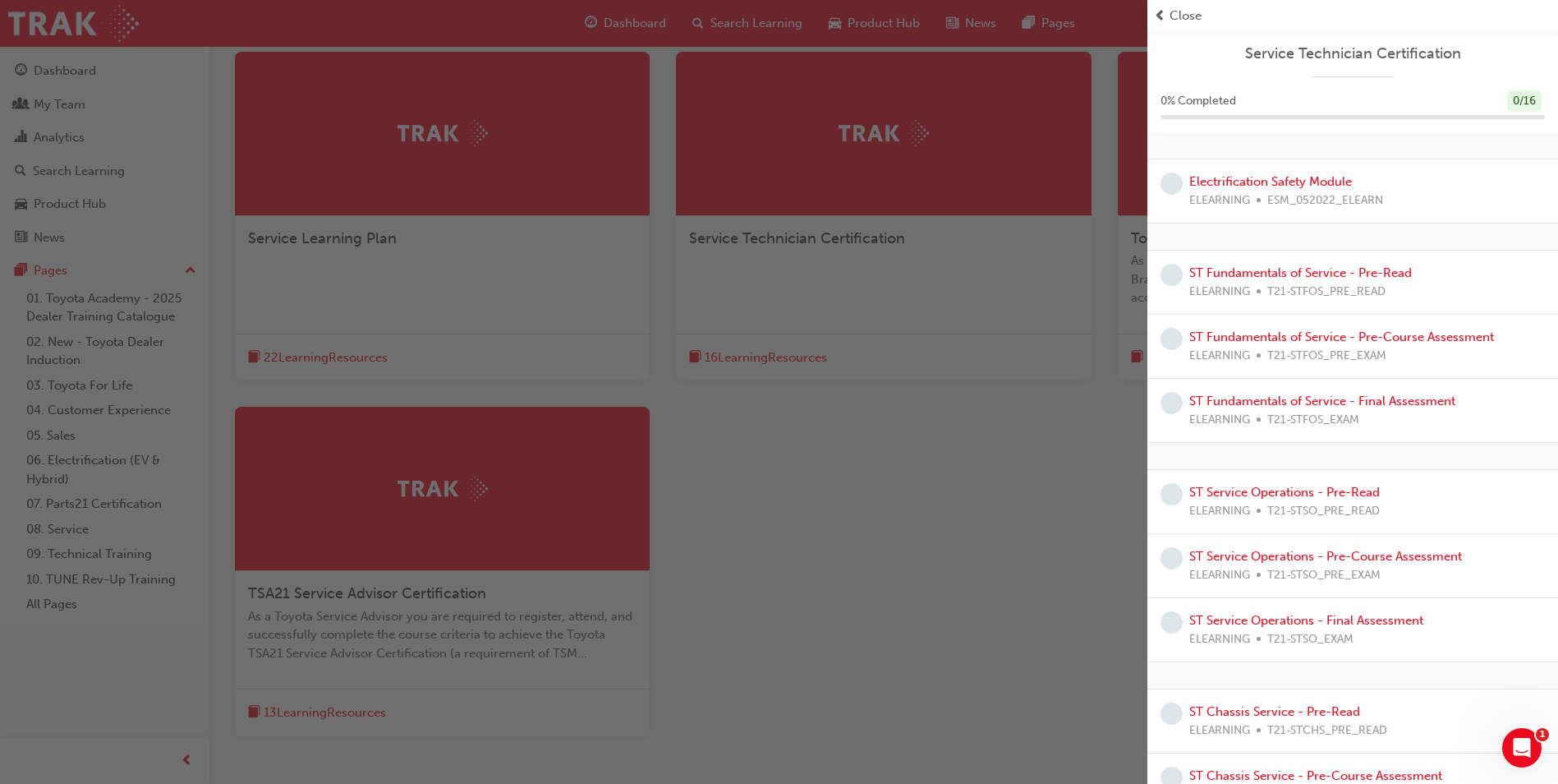
click at [894, 387] on div "button" at bounding box center [574, 392] width 1147 height 784
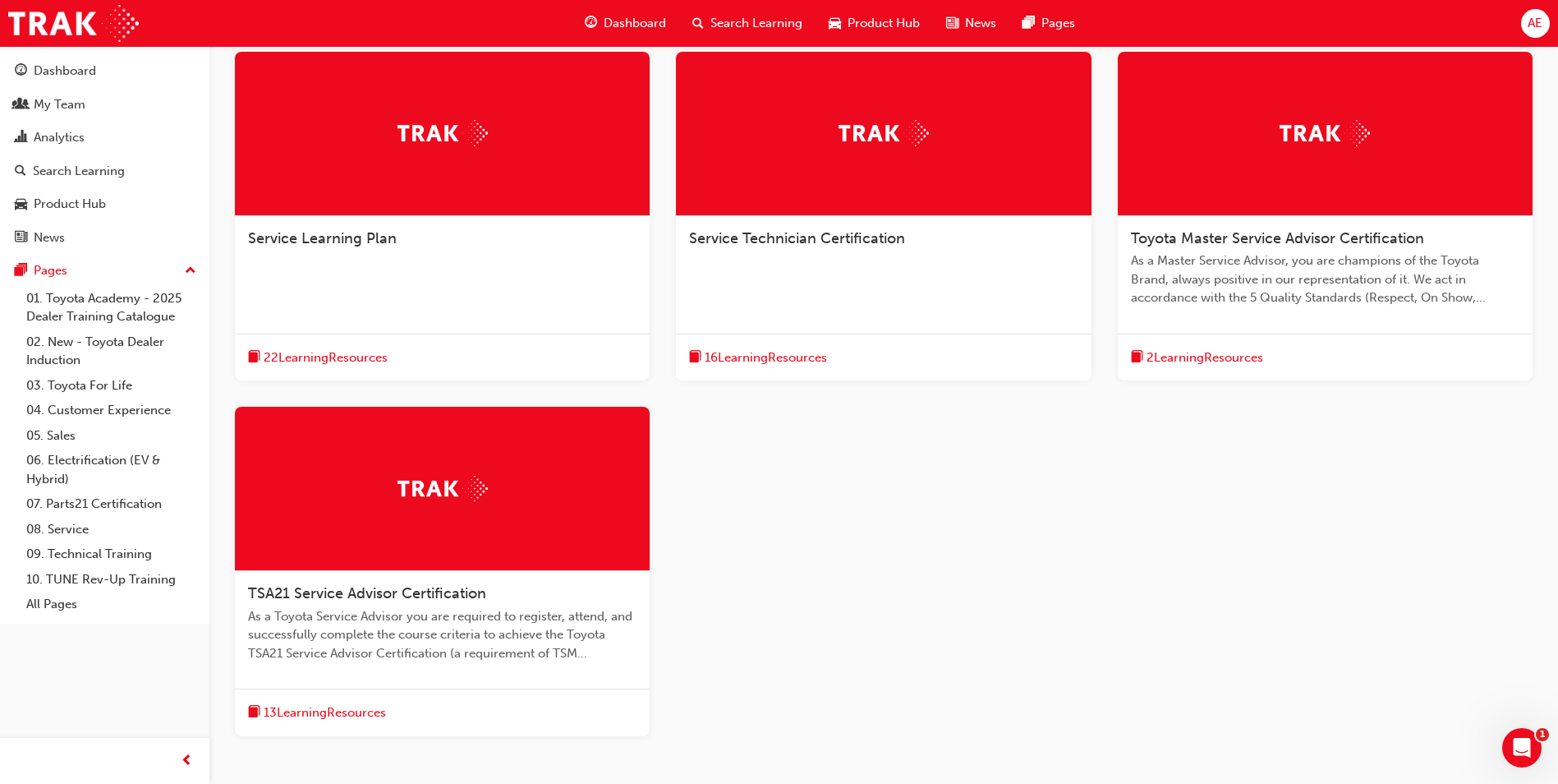
click at [790, 358] on span "16 Learning Resources" at bounding box center [766, 358] width 122 height 19
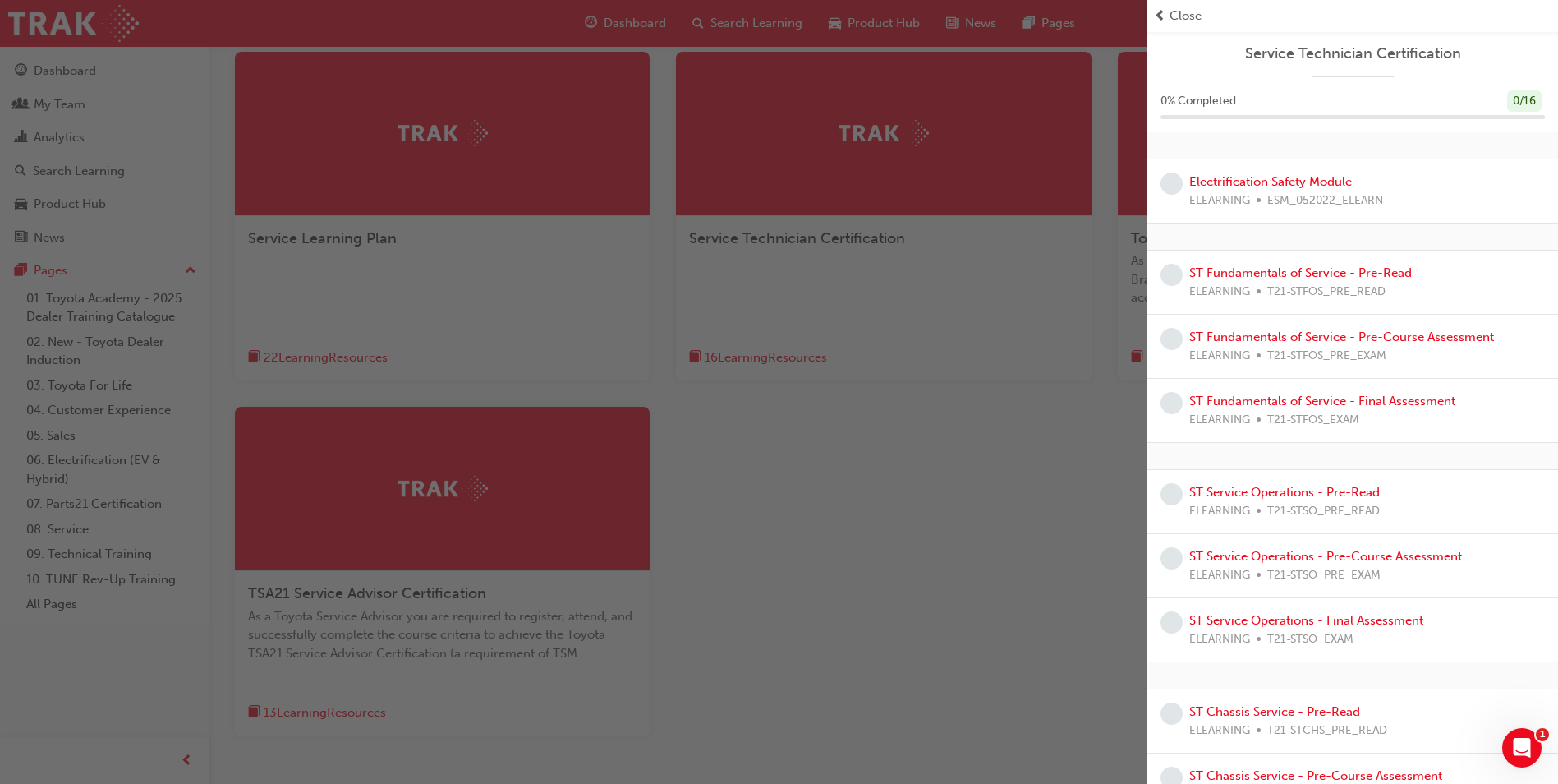
click at [983, 559] on div "button" at bounding box center [574, 392] width 1147 height 784
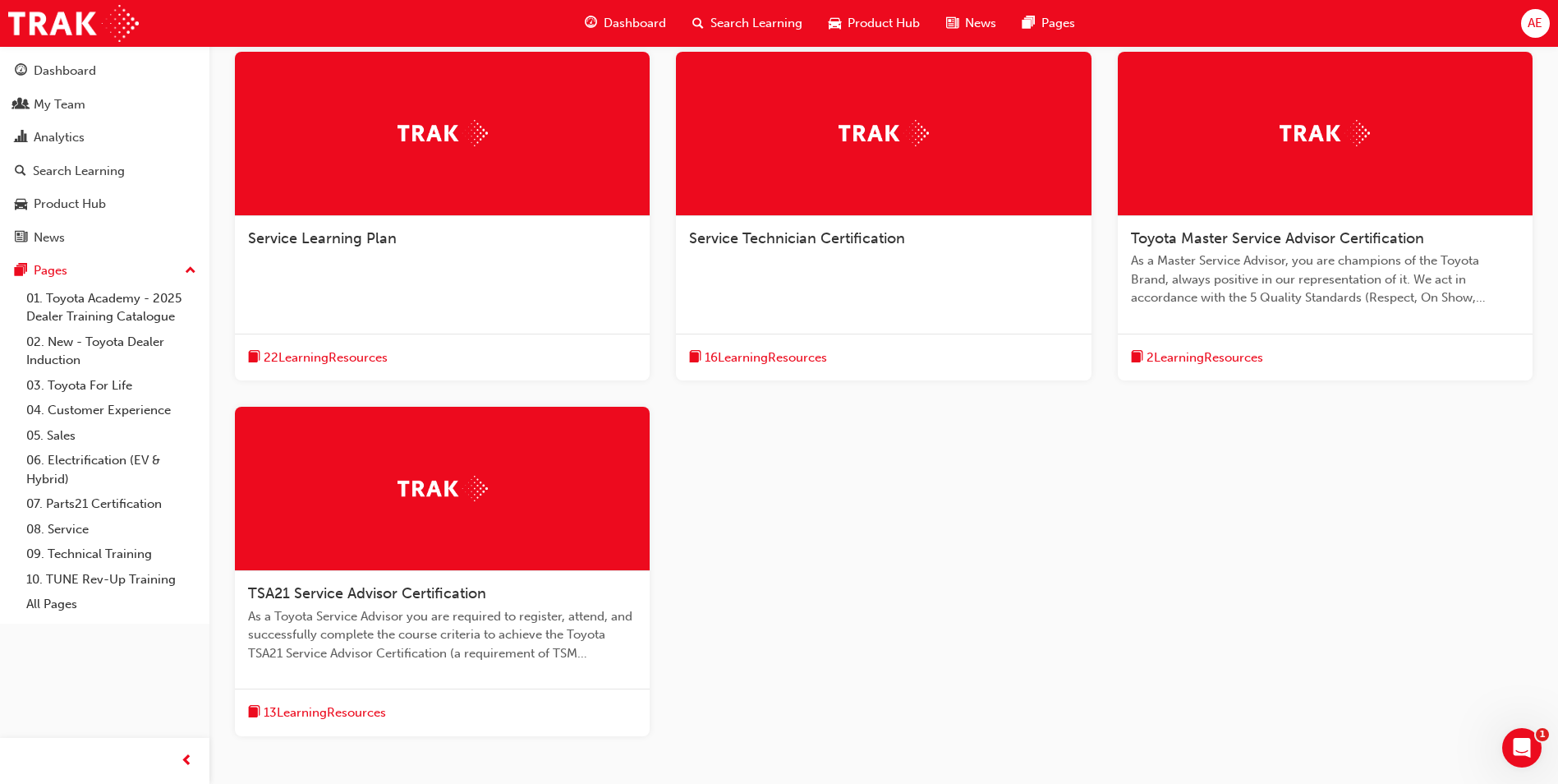
click at [789, 357] on span "16 Learning Resources" at bounding box center [766, 358] width 122 height 19
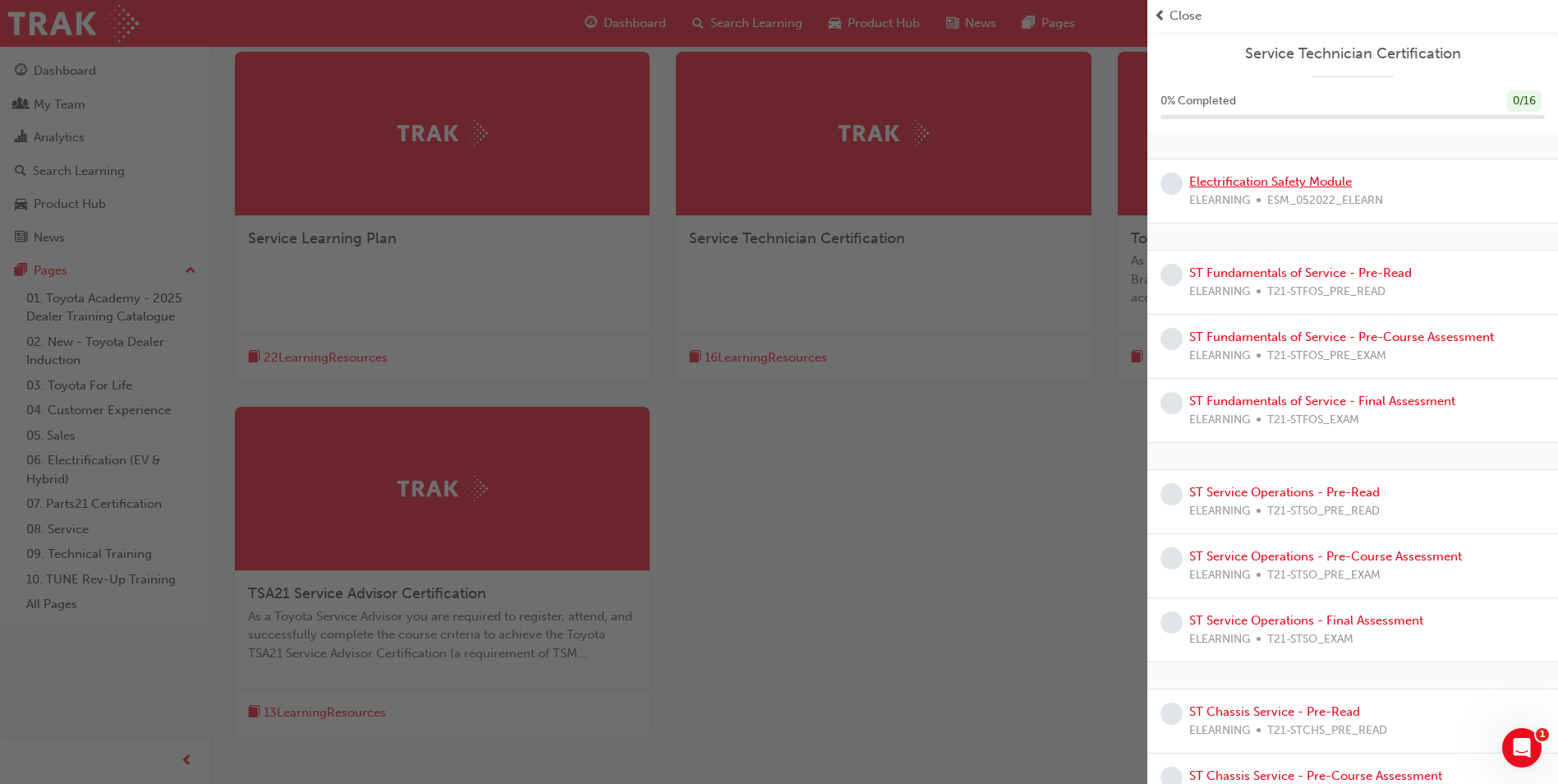
click at [1208, 182] on link "Electrification Safety Module" at bounding box center [1270, 181] width 163 height 15
